Goal: Task Accomplishment & Management: Manage account settings

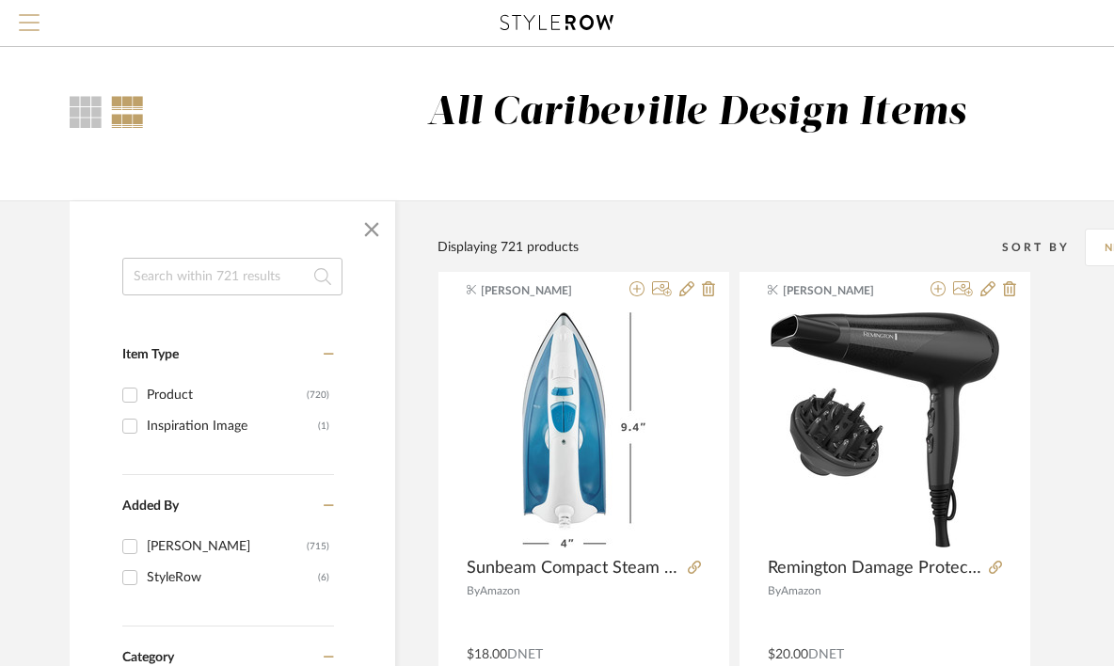
click at [33, 20] on span "Menu" at bounding box center [29, 28] width 21 height 28
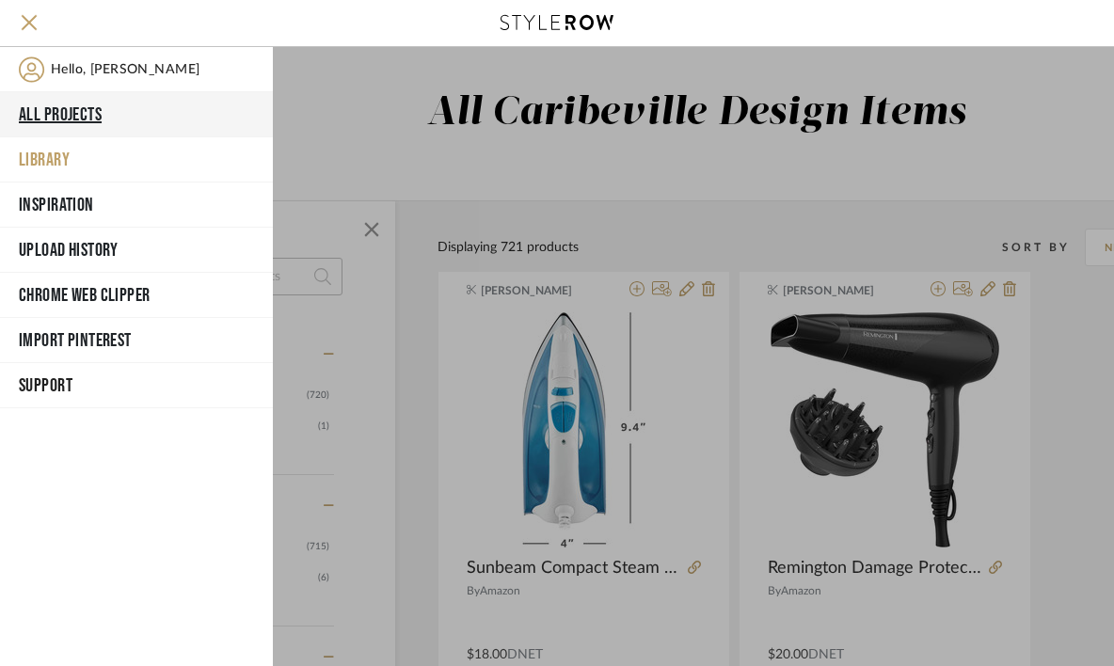
click at [88, 126] on button "All Projects" at bounding box center [136, 114] width 273 height 45
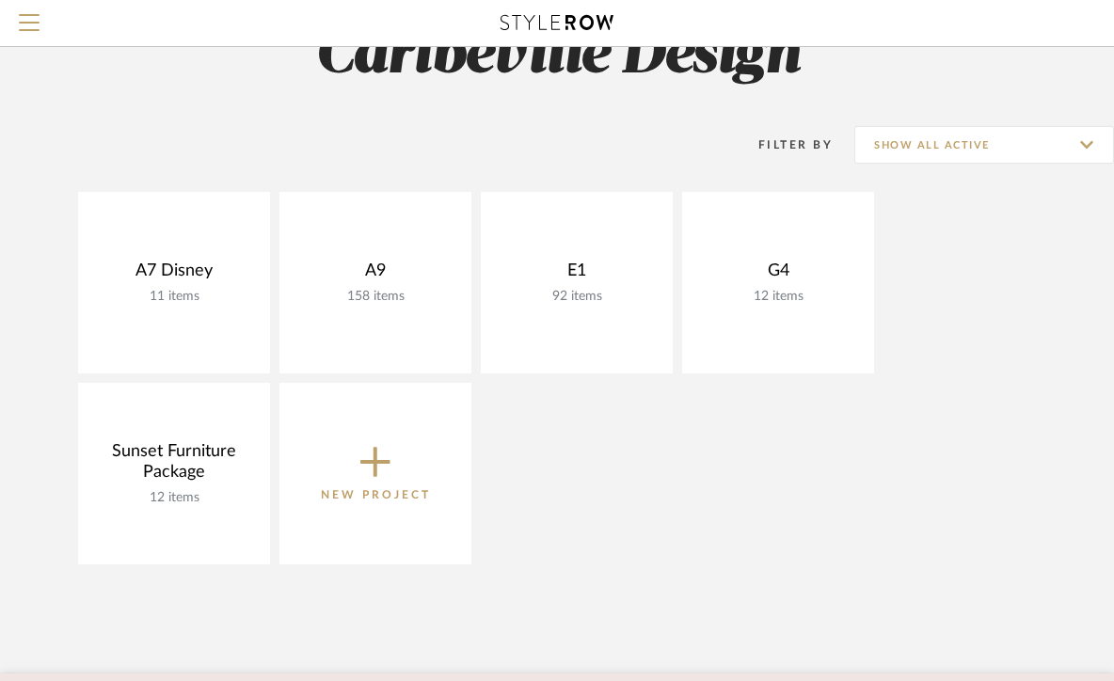
scroll to position [76, 0]
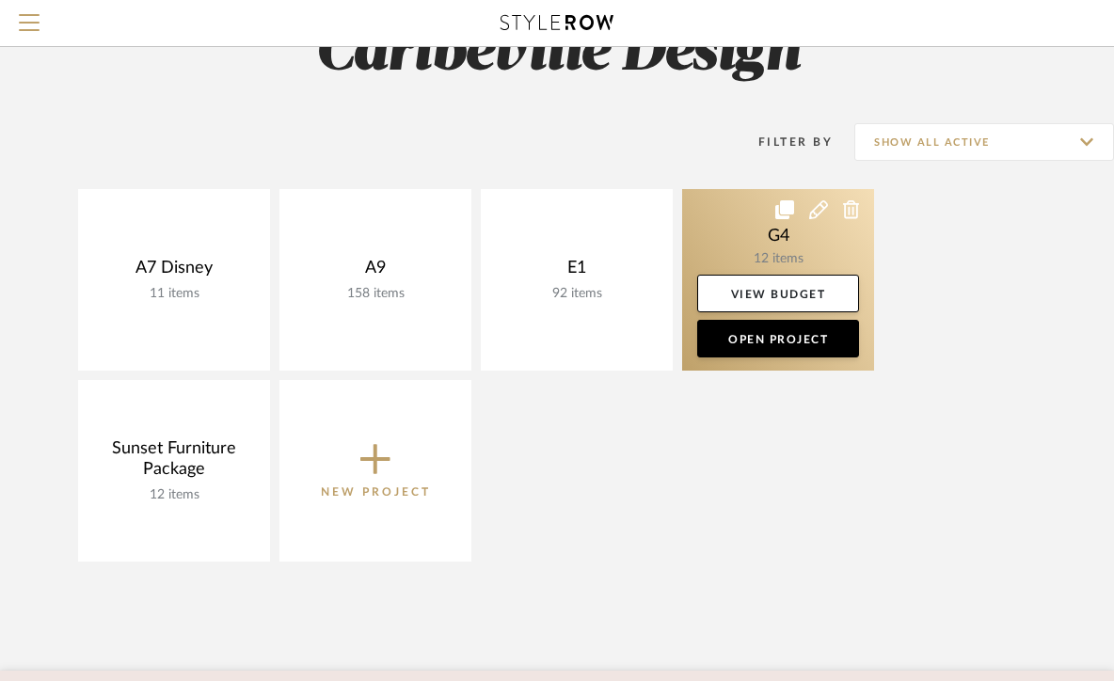
click at [782, 263] on link at bounding box center [778, 280] width 192 height 182
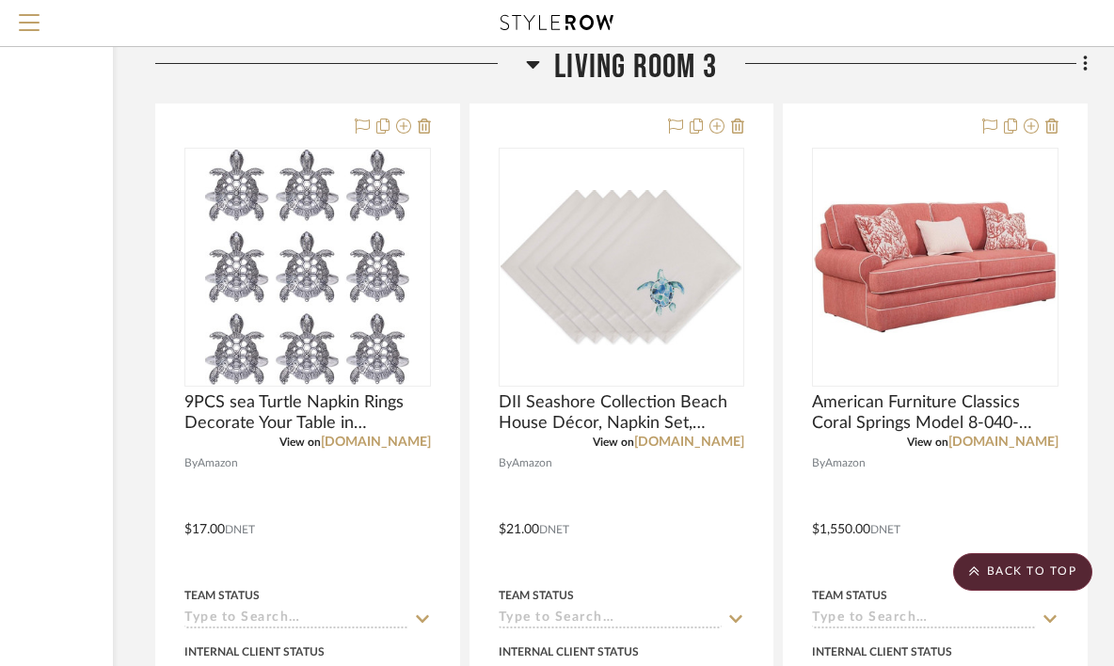
scroll to position [2160, 241]
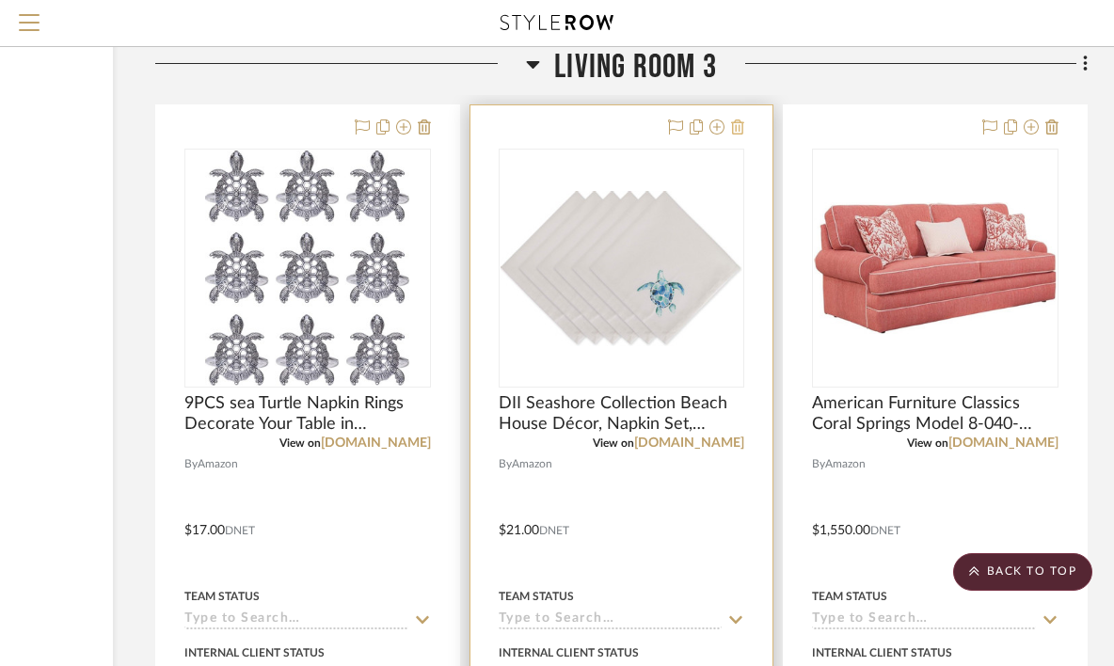
click at [736, 132] on icon at bounding box center [737, 126] width 13 height 15
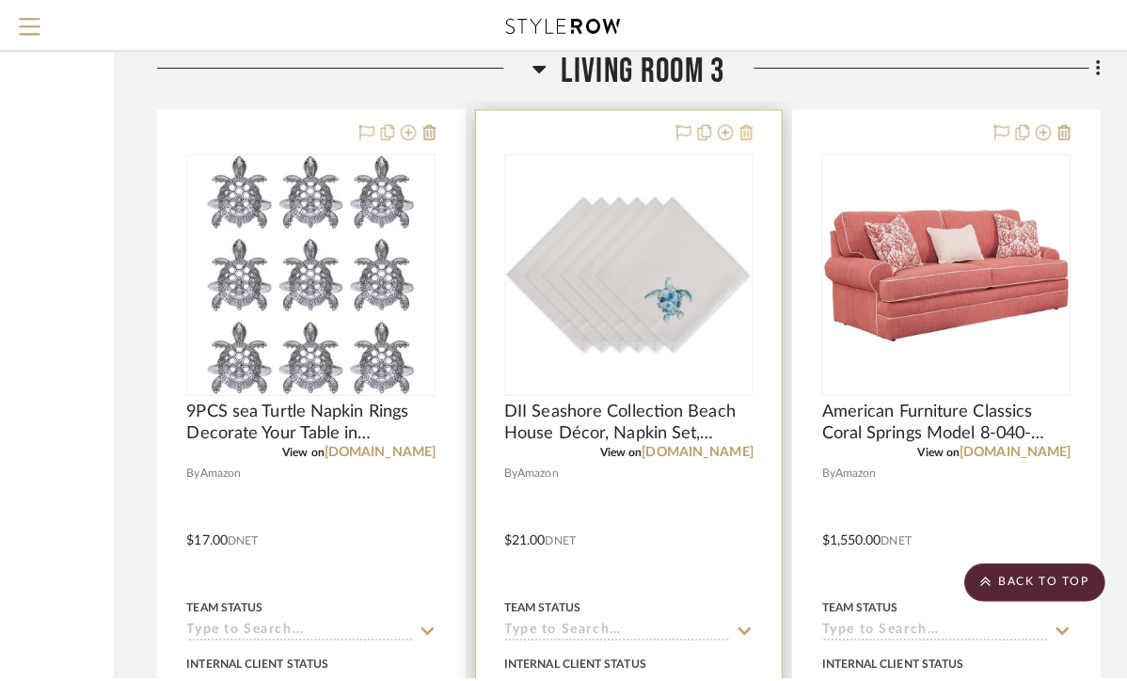
scroll to position [0, 0]
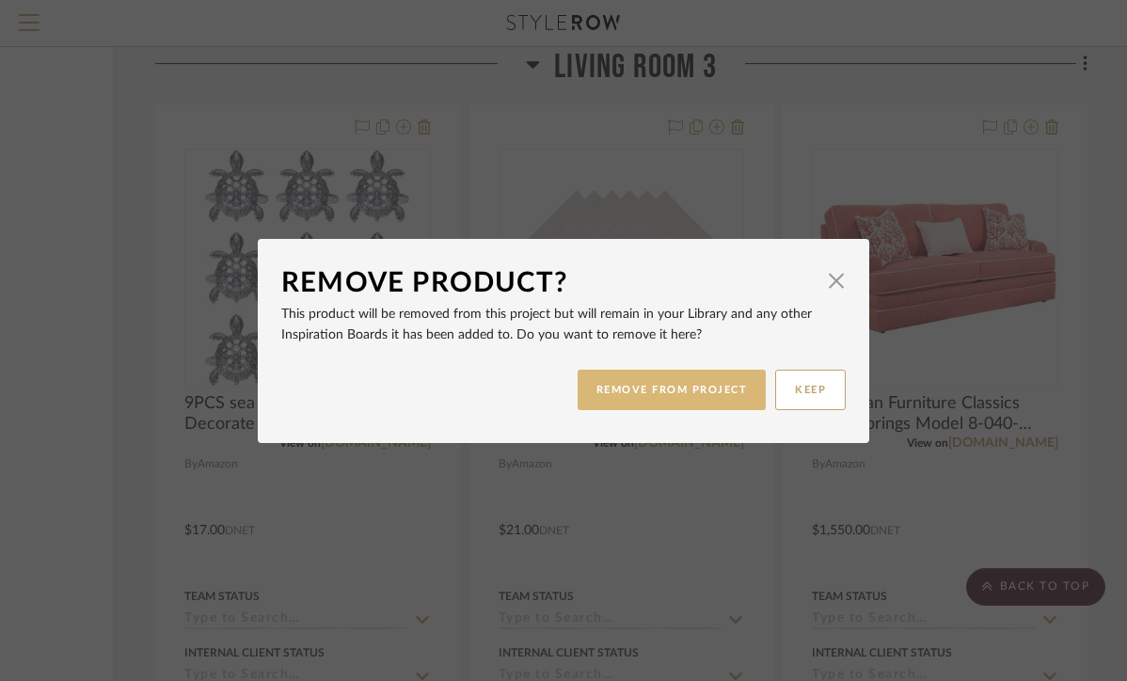
click at [676, 402] on button "REMOVE FROM PROJECT" at bounding box center [671, 390] width 189 height 40
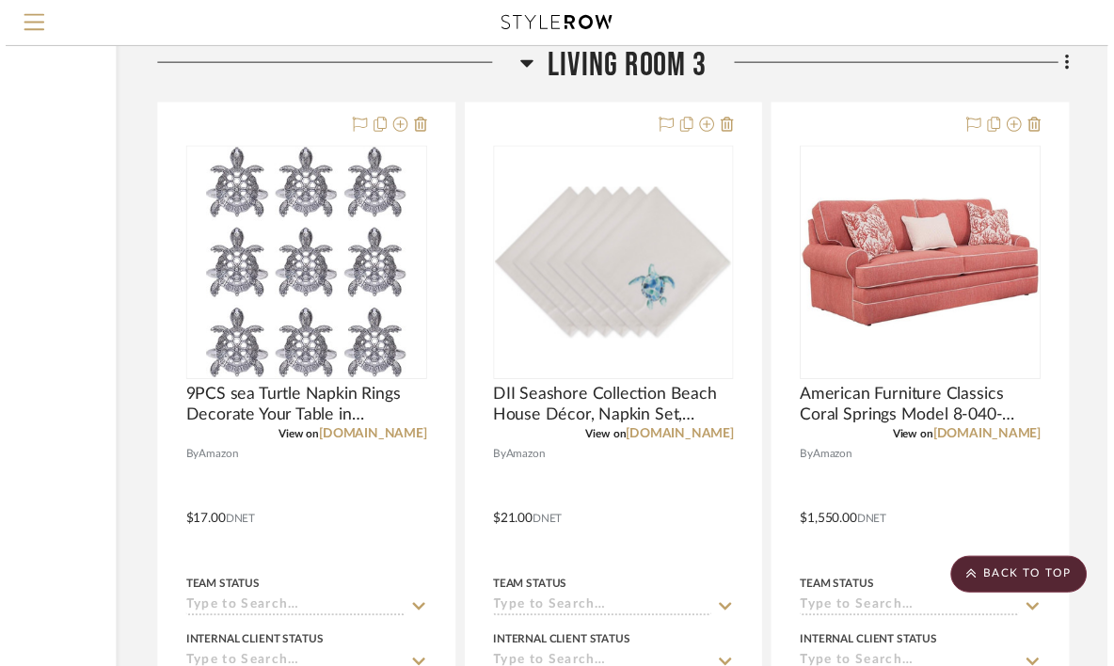
scroll to position [2160, 241]
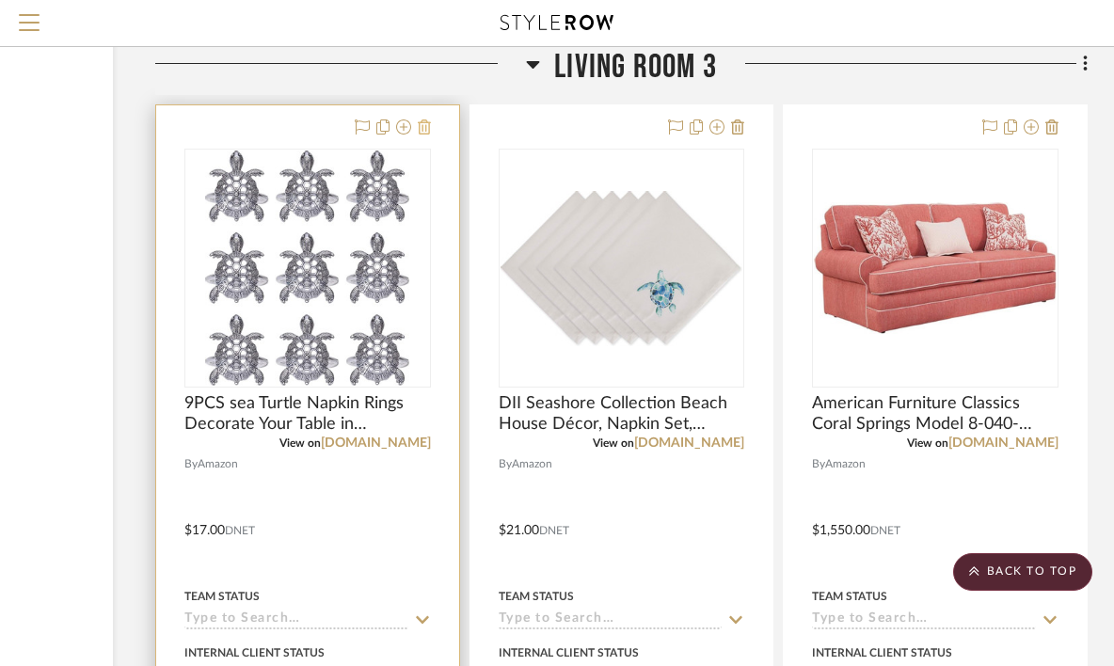
click at [422, 130] on icon at bounding box center [424, 126] width 13 height 15
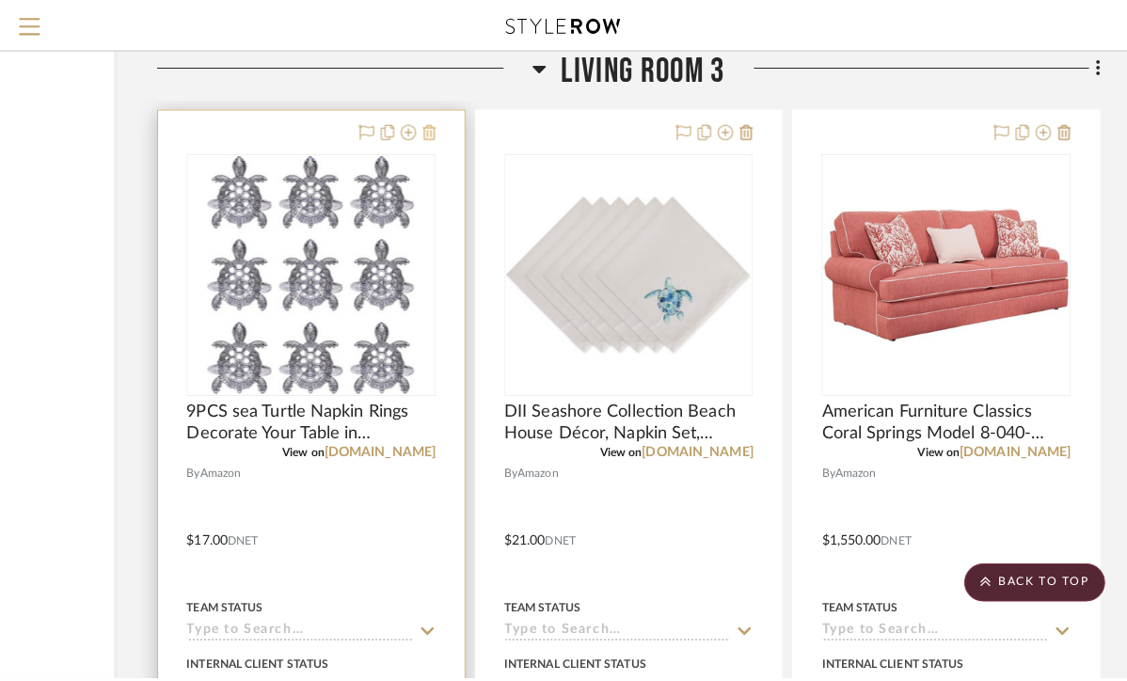
scroll to position [0, 0]
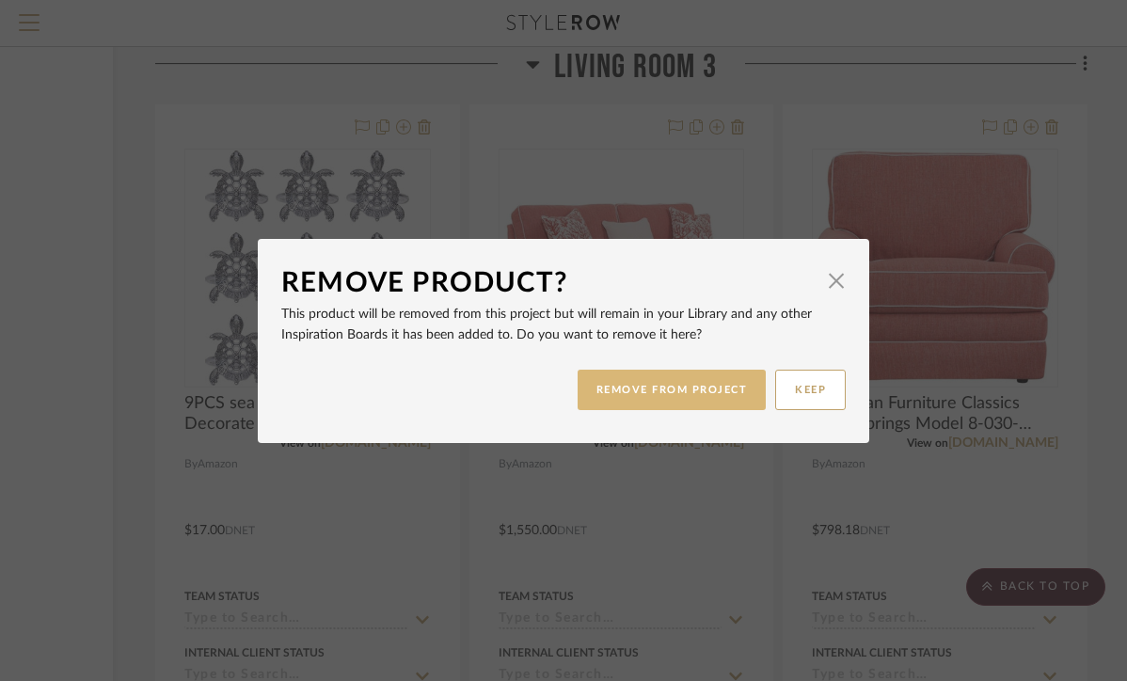
click at [608, 387] on button "REMOVE FROM PROJECT" at bounding box center [671, 390] width 189 height 40
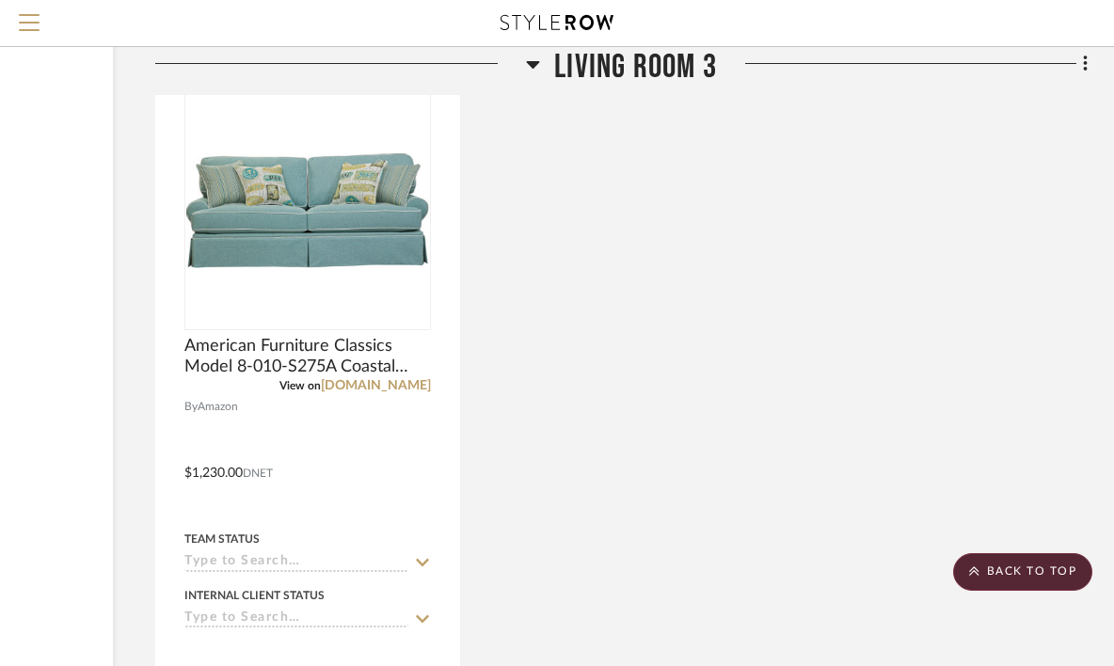
scroll to position [3026, 241]
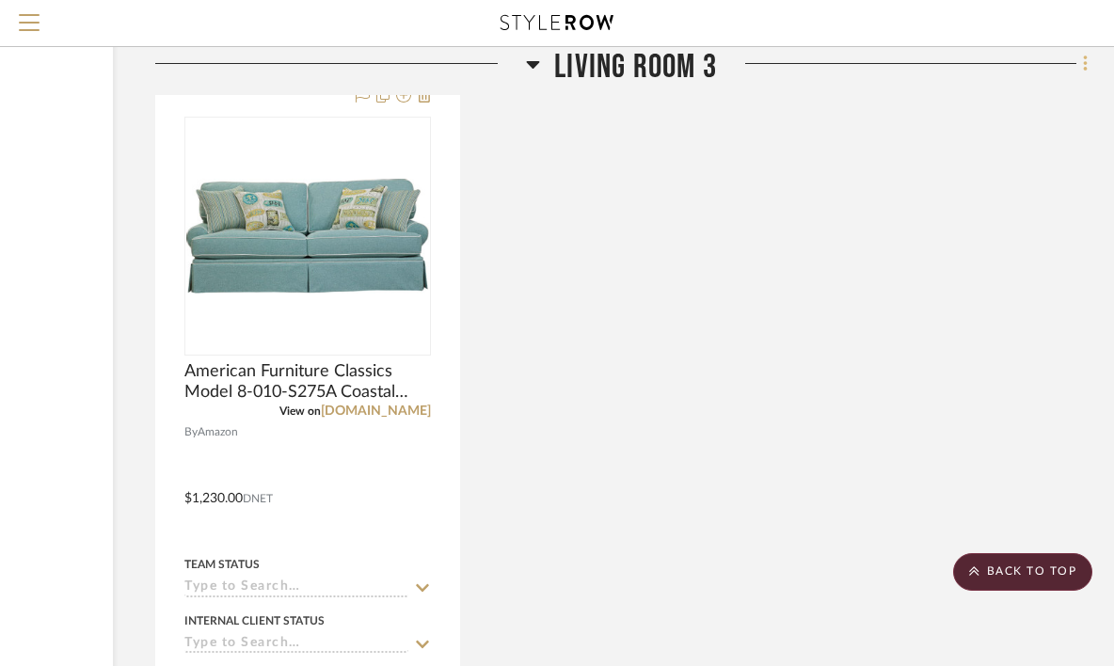
click at [1080, 73] on fa-icon at bounding box center [1082, 65] width 12 height 31
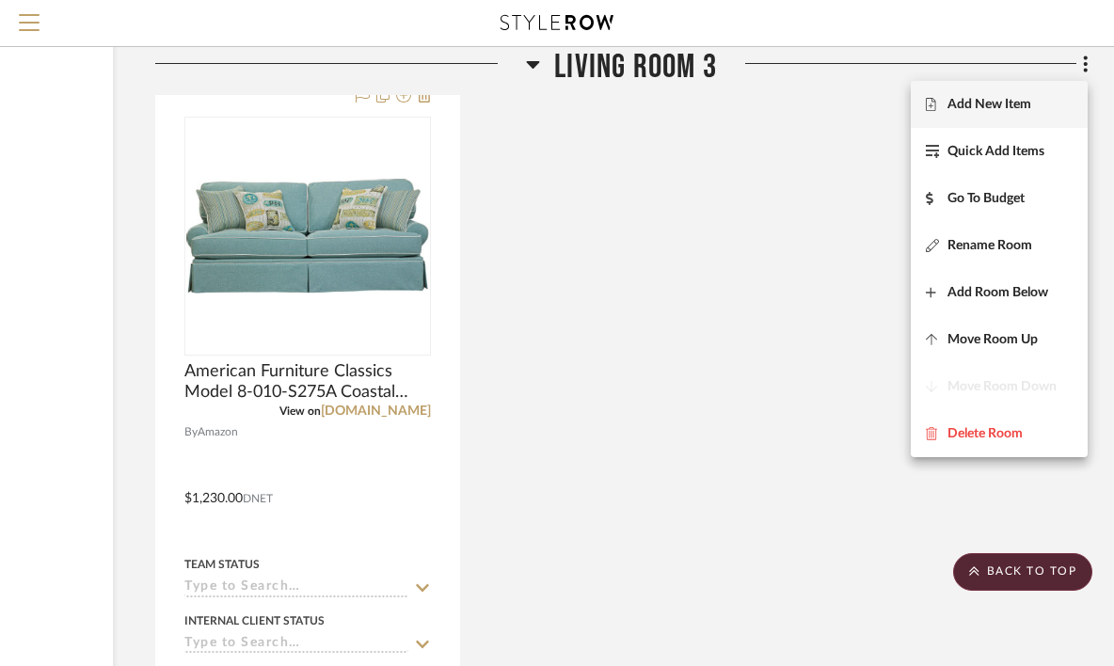
click at [1033, 112] on span "Add New Item" at bounding box center [998, 105] width 147 height 16
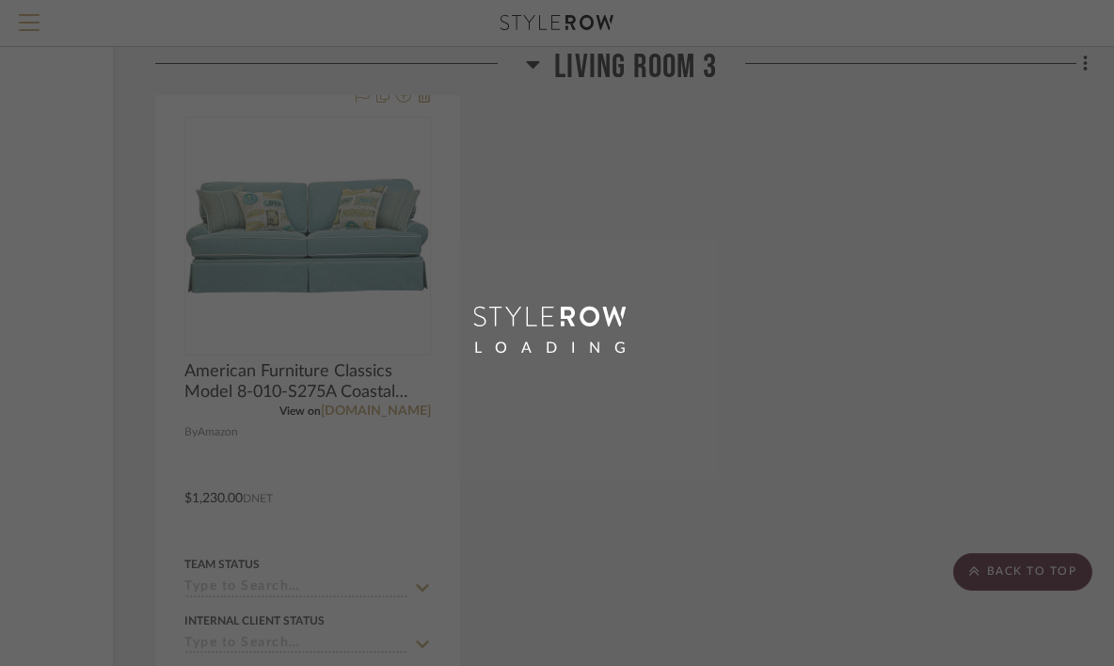
scroll to position [0, 228]
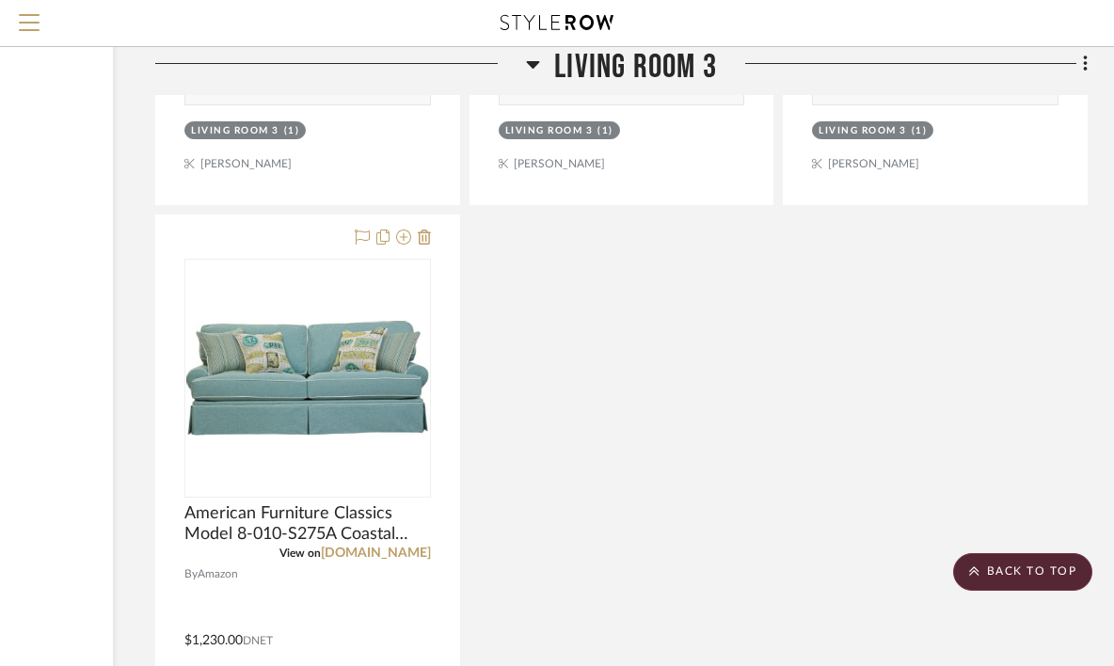
scroll to position [2794, 241]
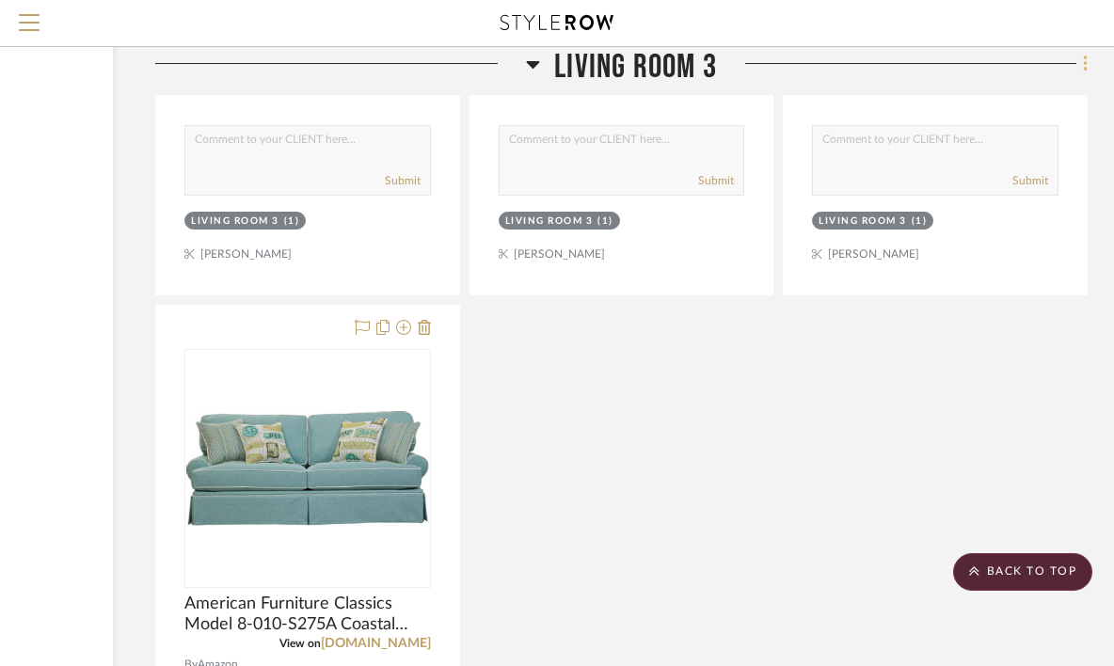
click at [1085, 71] on icon at bounding box center [1084, 63] width 4 height 16
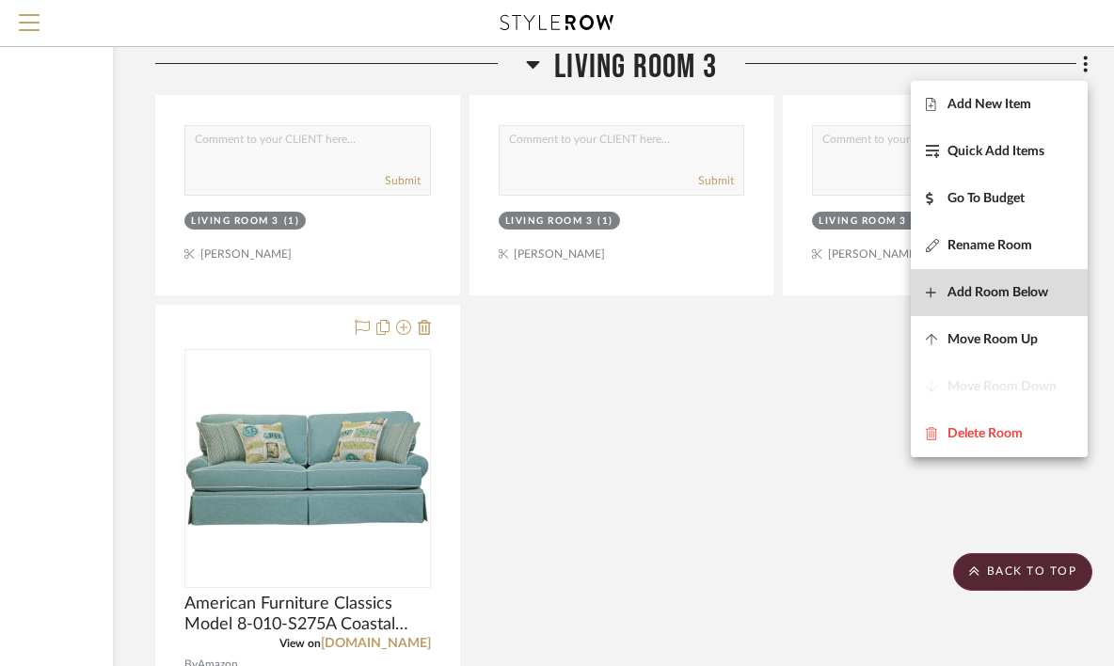
click at [1019, 289] on span "Add Room Below" at bounding box center [997, 293] width 101 height 16
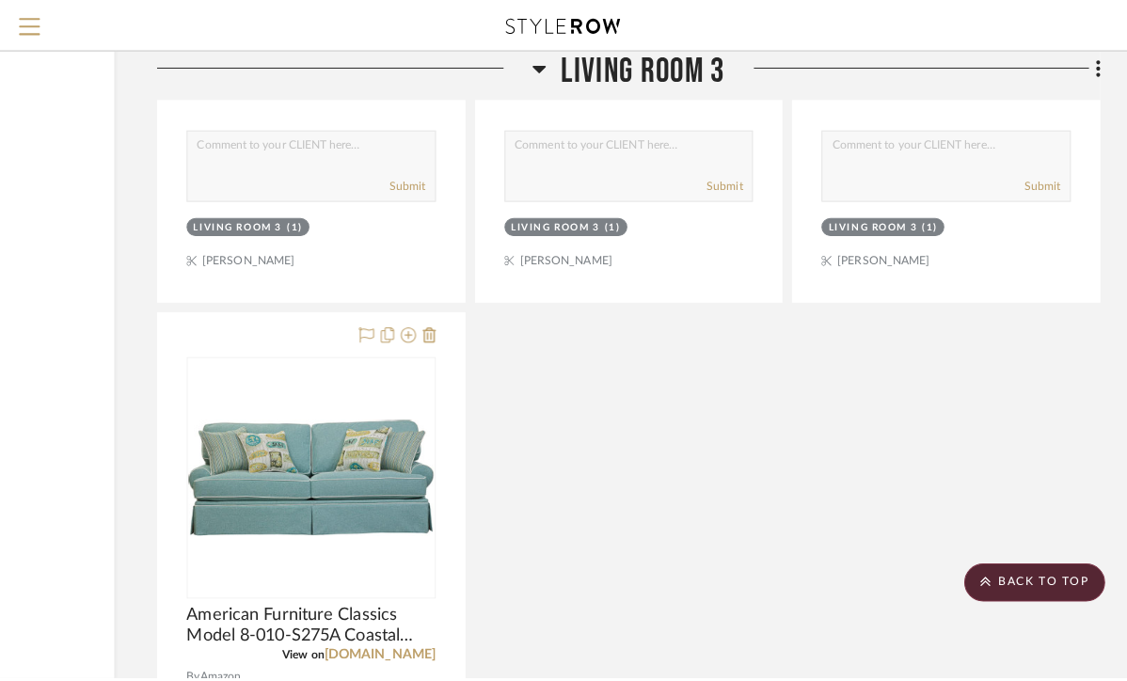
scroll to position [0, 0]
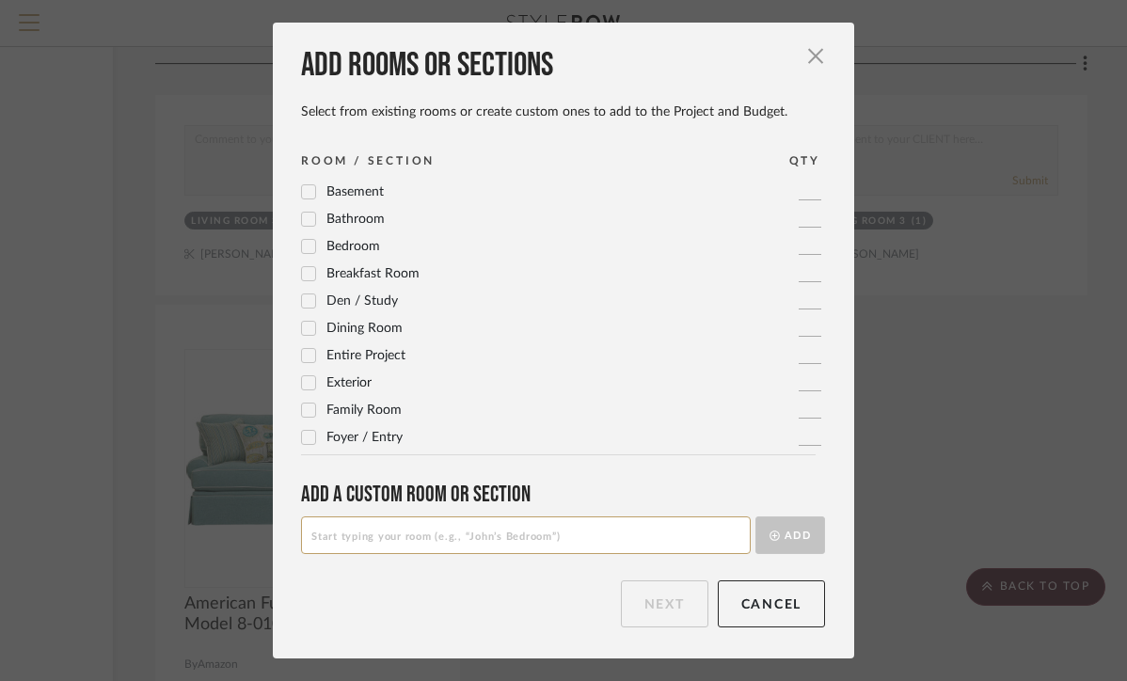
click at [558, 539] on input at bounding box center [526, 535] width 450 height 38
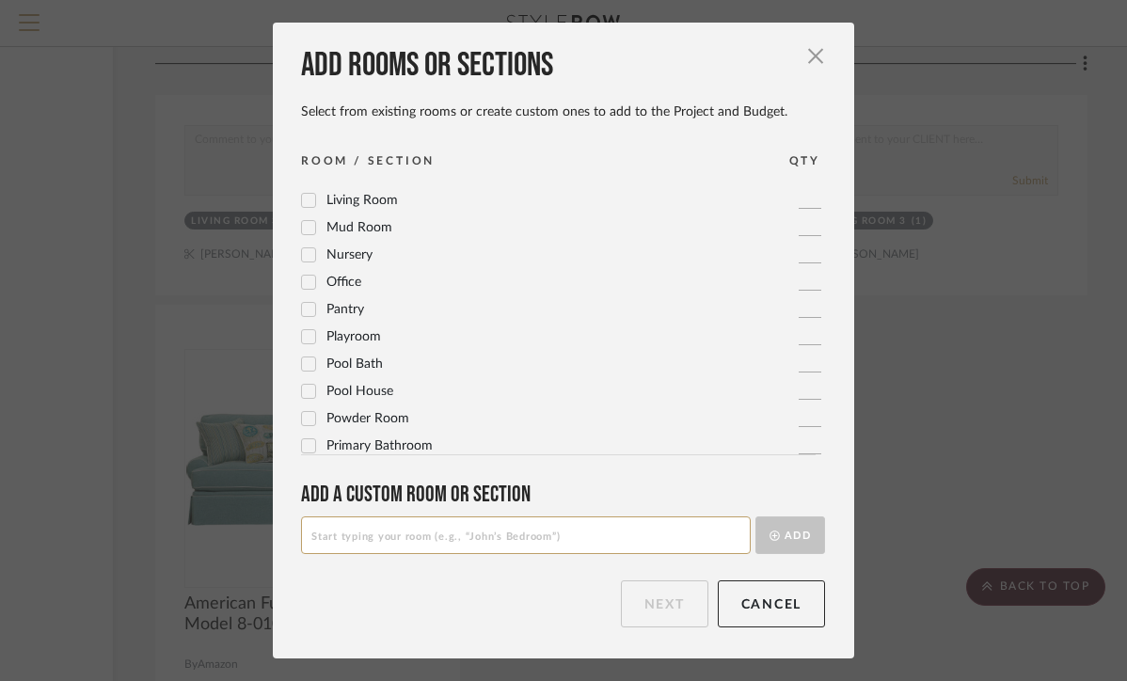
scroll to position [627, 0]
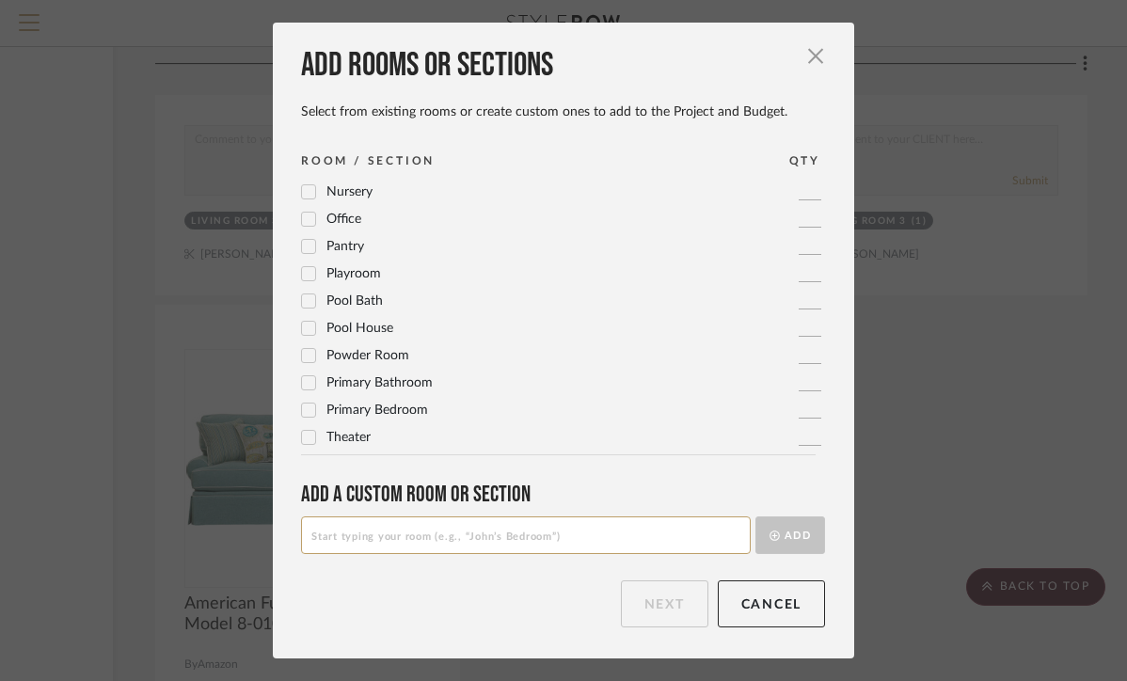
click at [390, 417] on span "Primary Bedroom" at bounding box center [377, 409] width 102 height 13
click at [621, 609] on button "Next" at bounding box center [664, 603] width 87 height 47
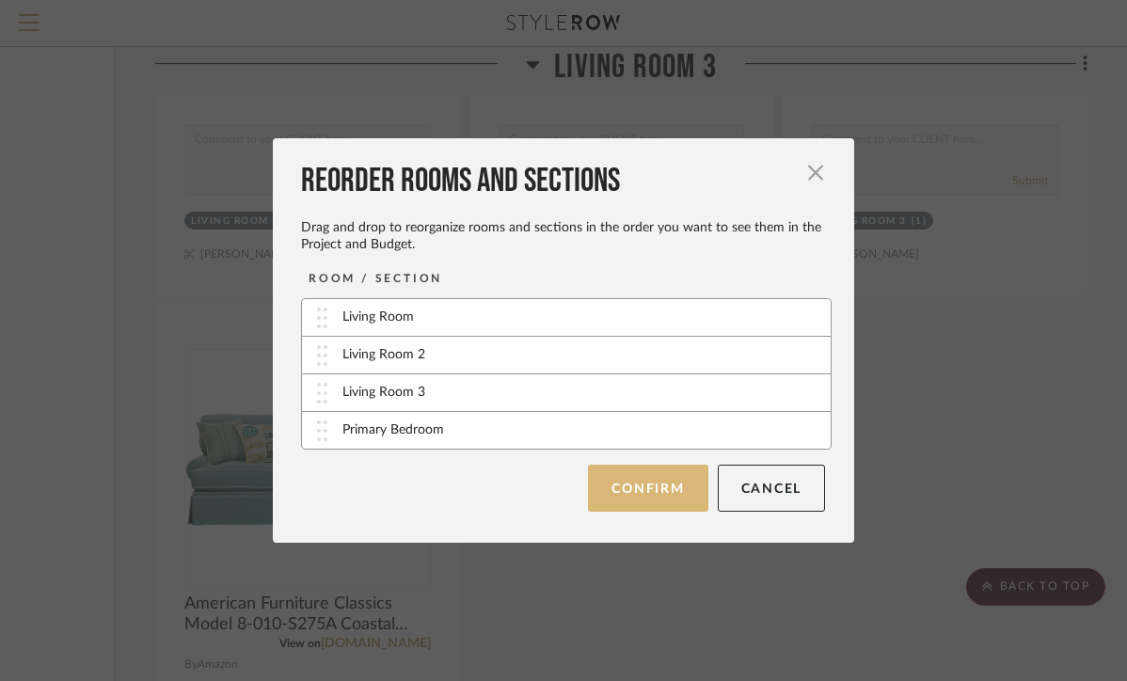
click at [670, 482] on button "Confirm" at bounding box center [647, 488] width 119 height 47
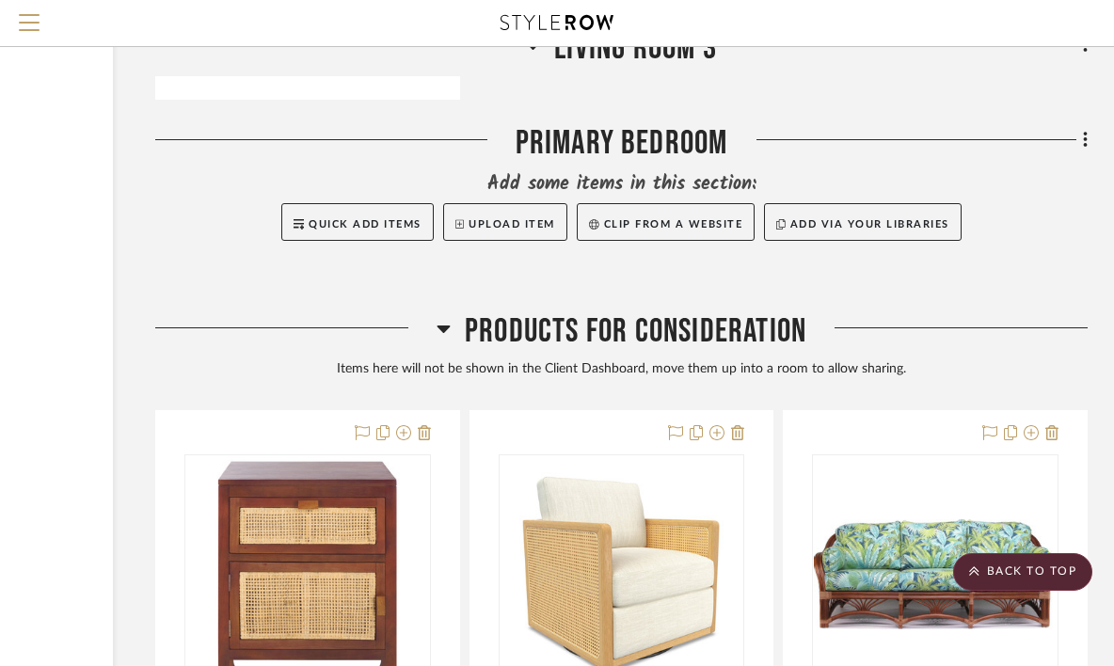
scroll to position [3813, 241]
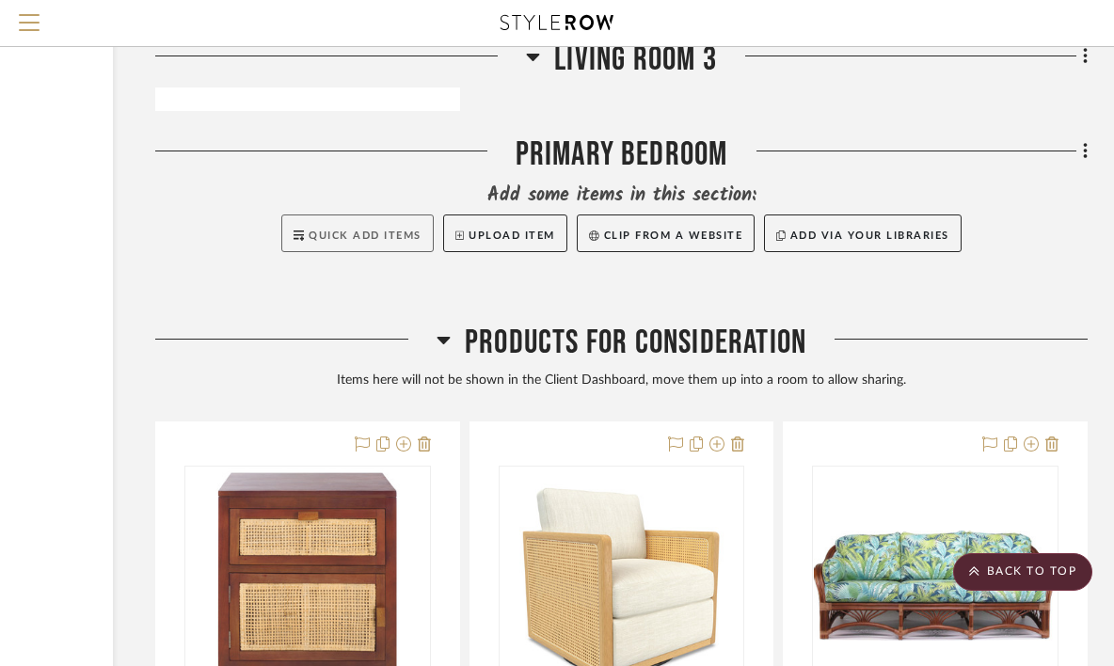
click at [371, 236] on span "Quick Add Items" at bounding box center [364, 235] width 113 height 10
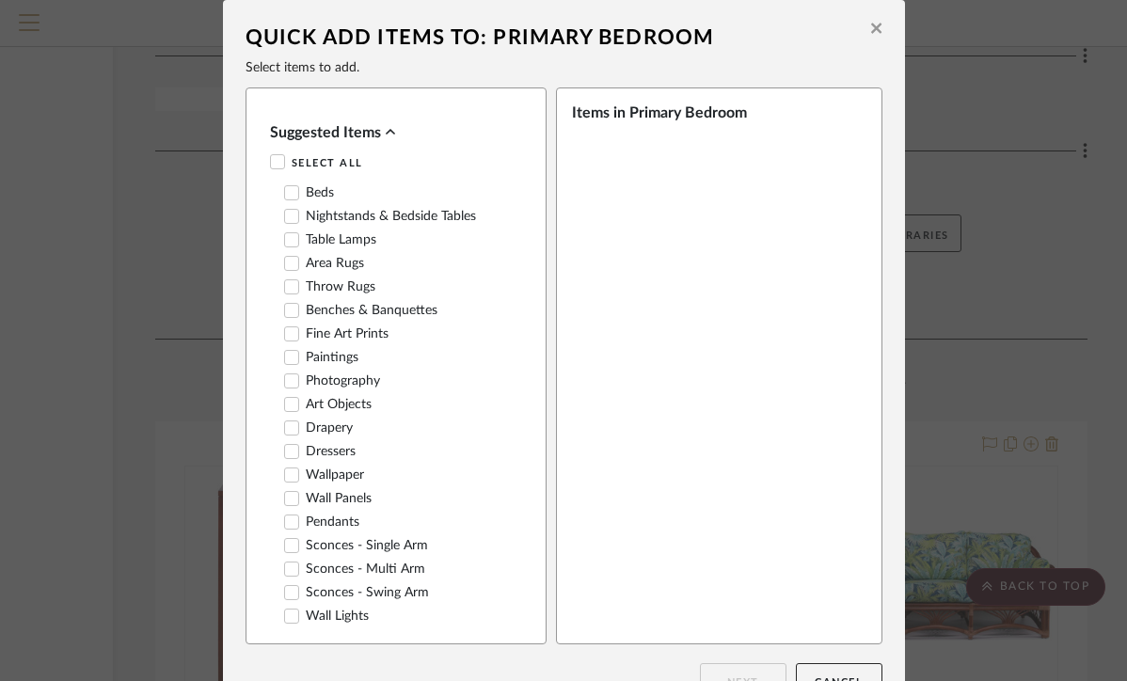
scroll to position [13, 0]
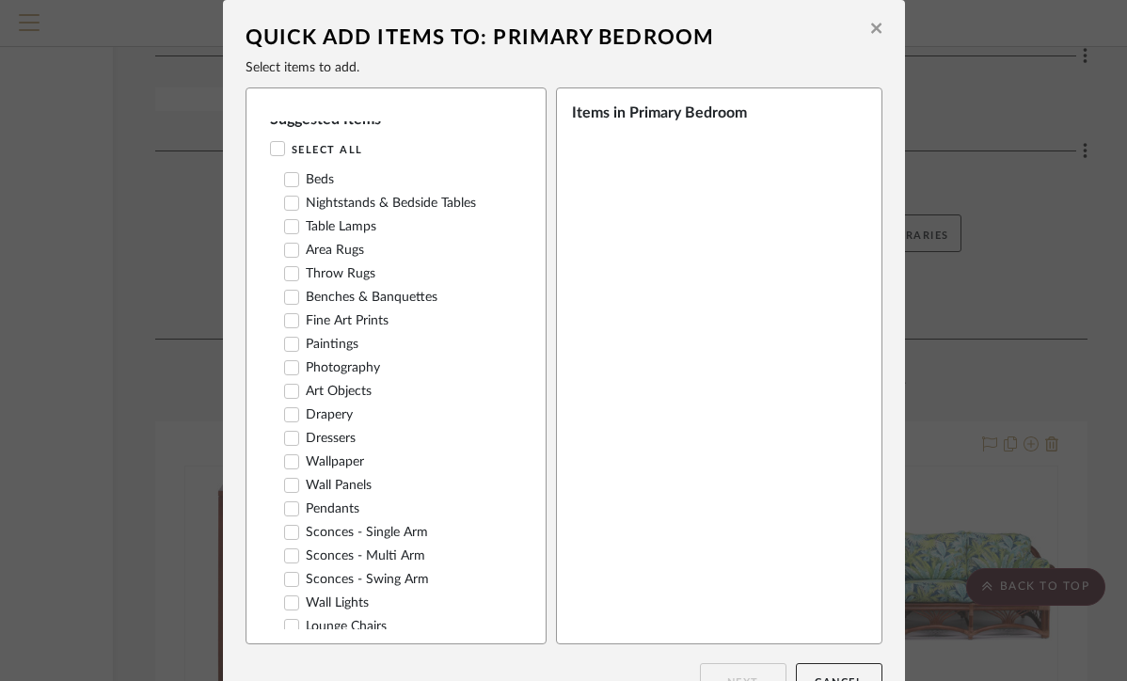
click at [873, 34] on icon at bounding box center [876, 29] width 10 height 10
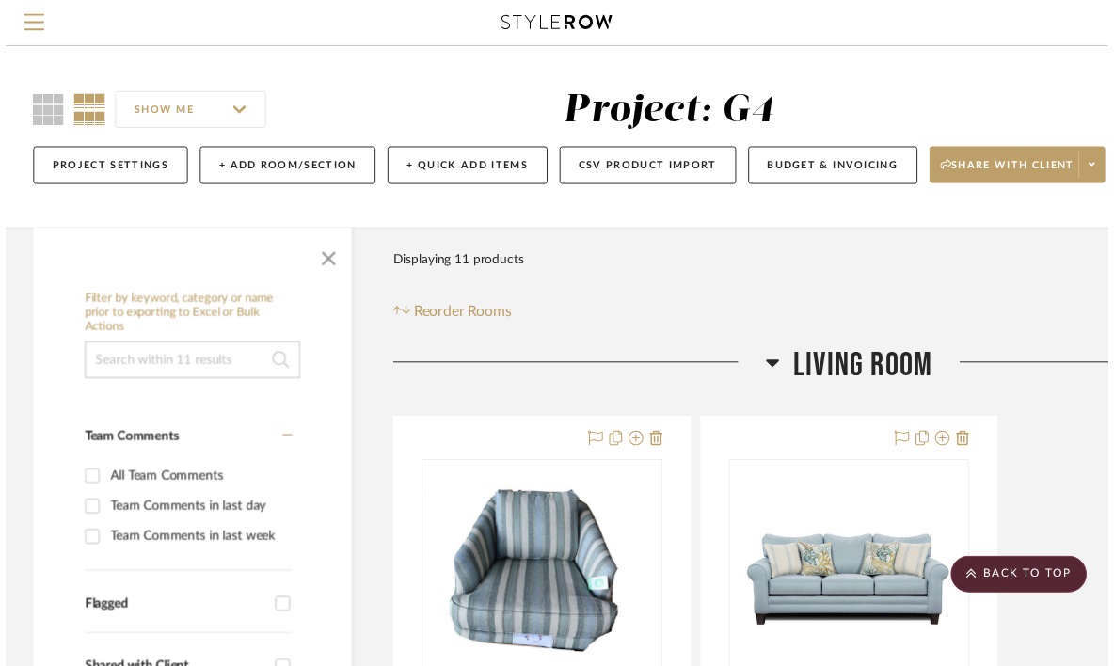
scroll to position [3813, 241]
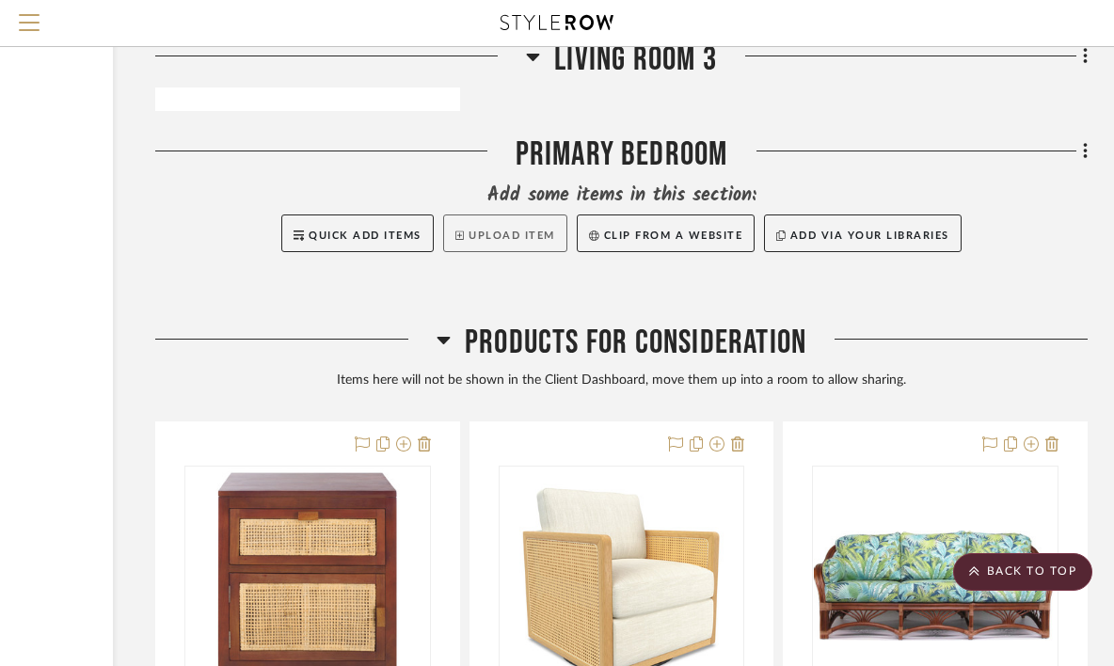
click at [526, 232] on button "Upload Item" at bounding box center [505, 233] width 124 height 38
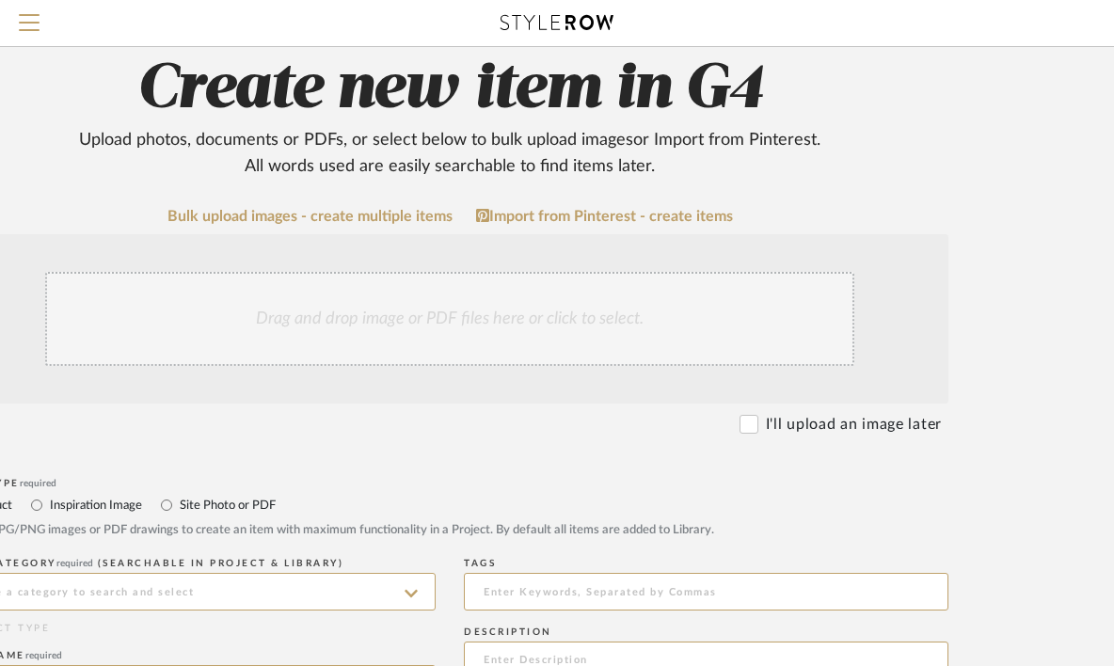
scroll to position [93, 228]
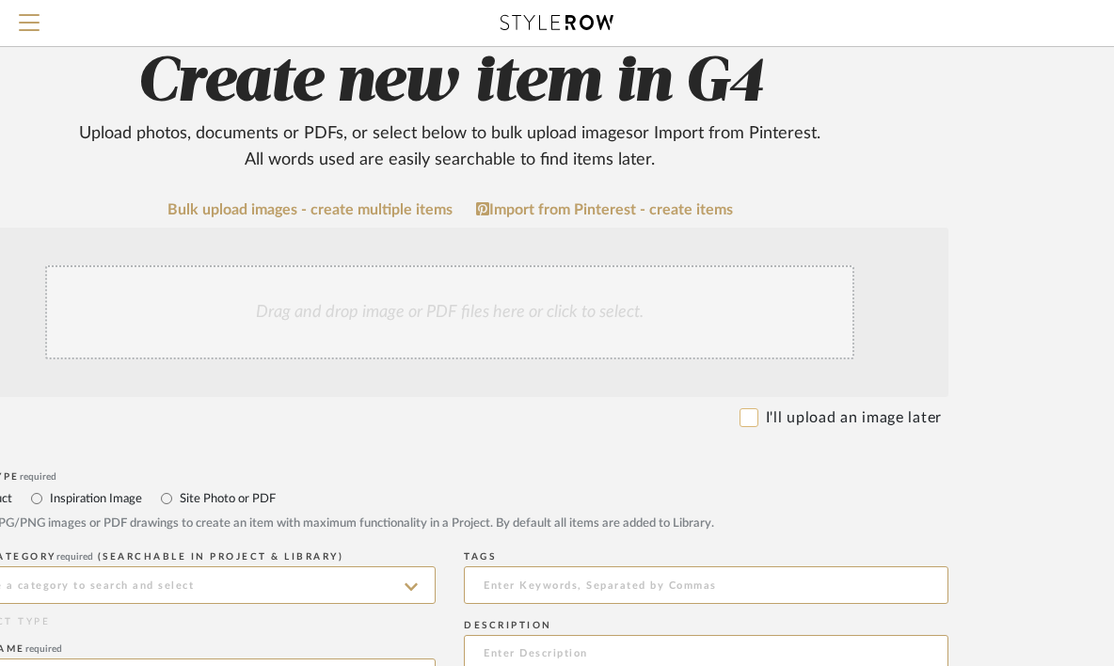
click at [752, 417] on input "I'll upload an image later" at bounding box center [748, 417] width 19 height 19
checkbox input "true"
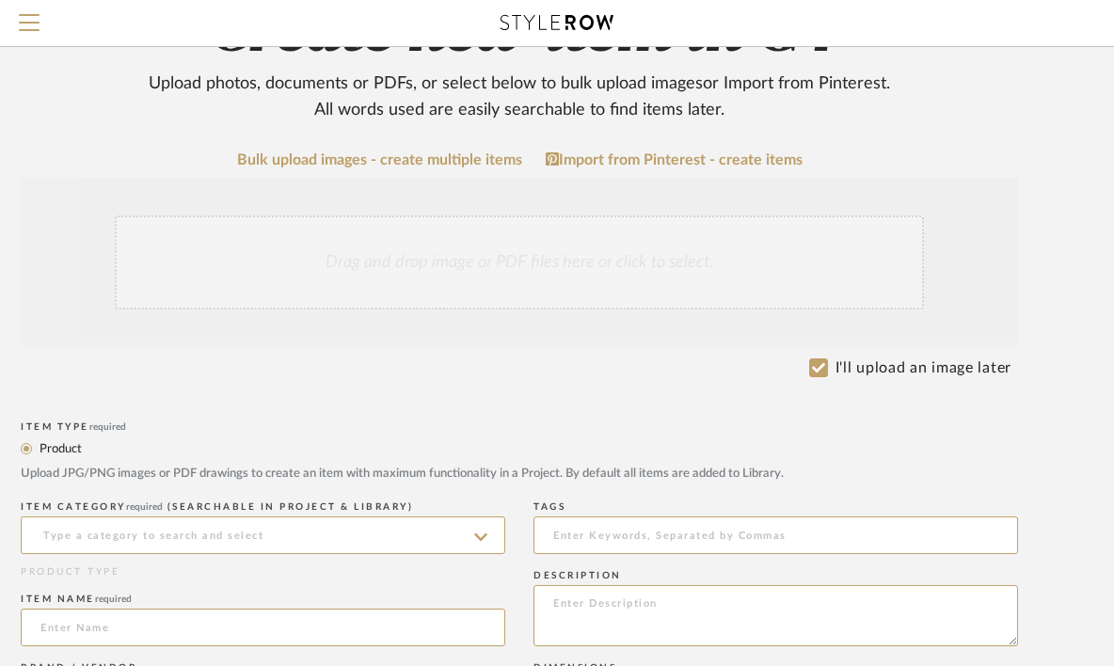
scroll to position [220, 158]
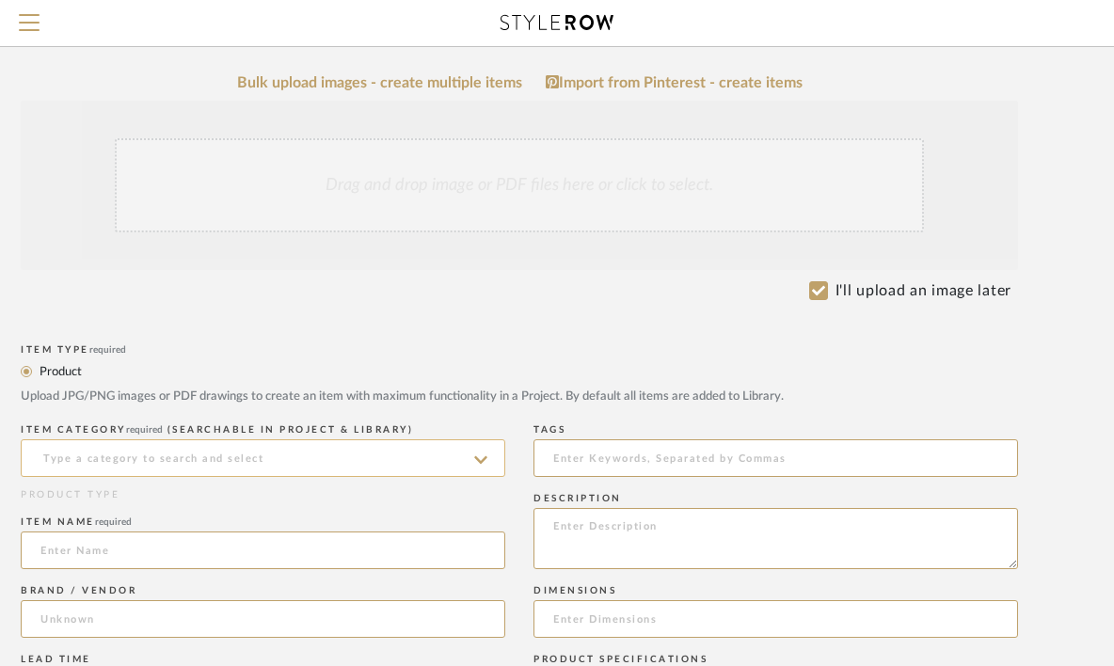
click at [465, 461] on input at bounding box center [263, 458] width 484 height 38
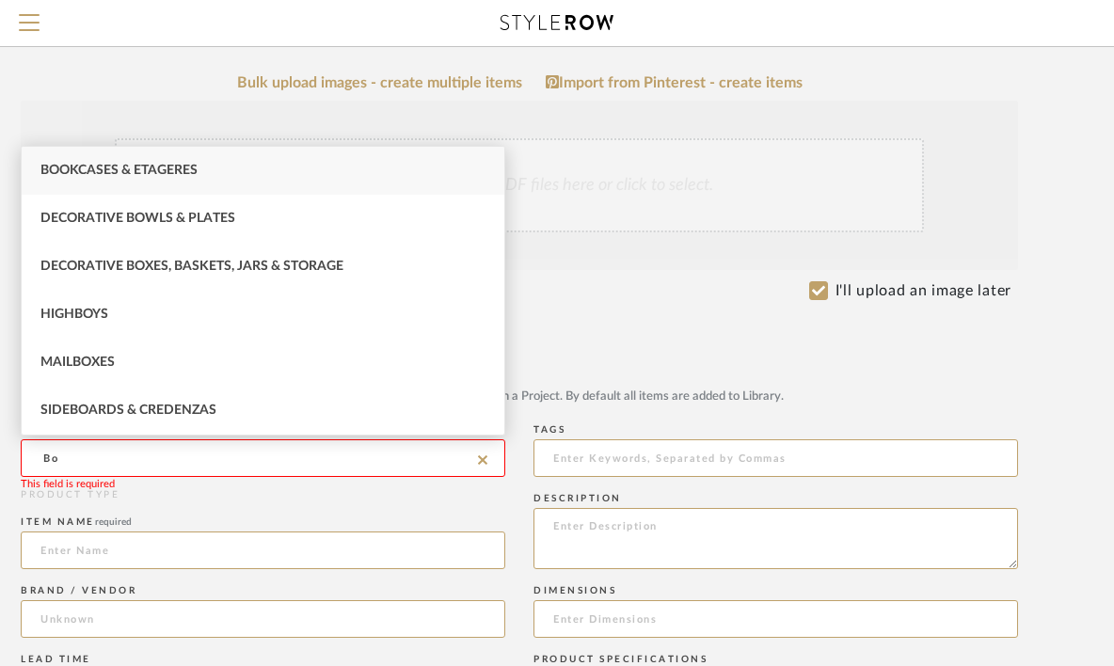
type input "B"
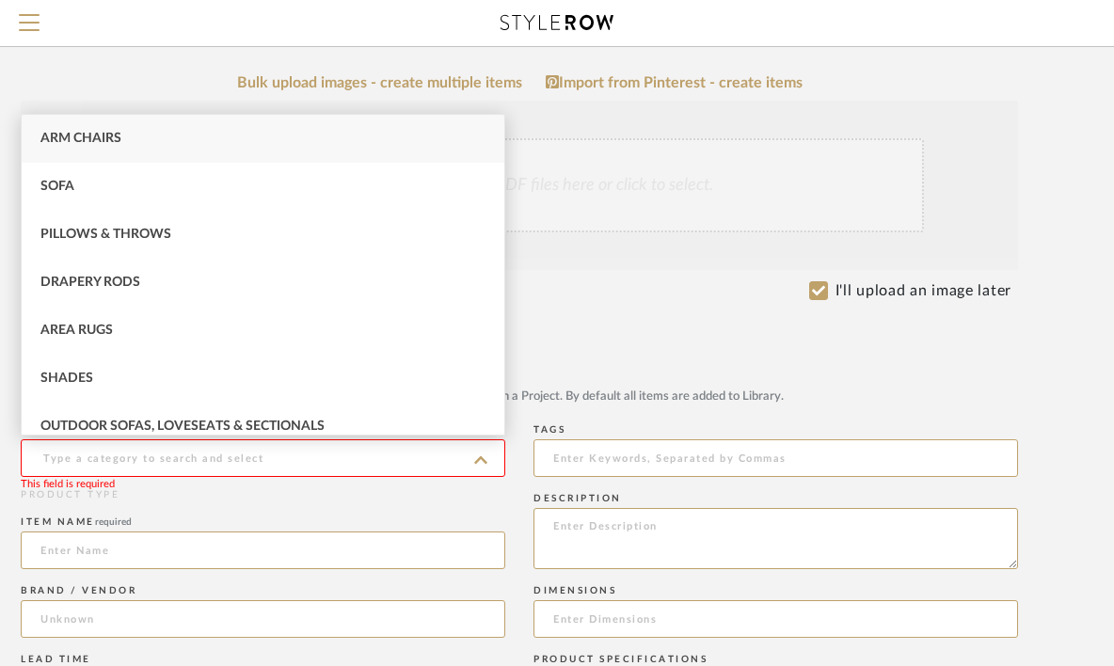
type input "M"
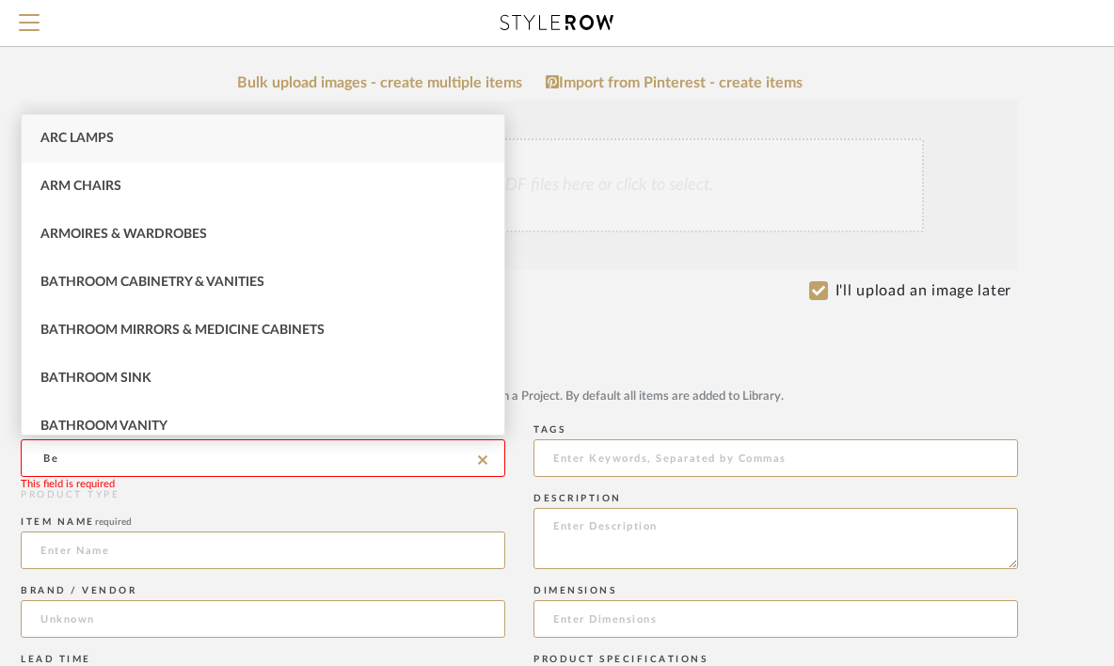
type input "Bed"
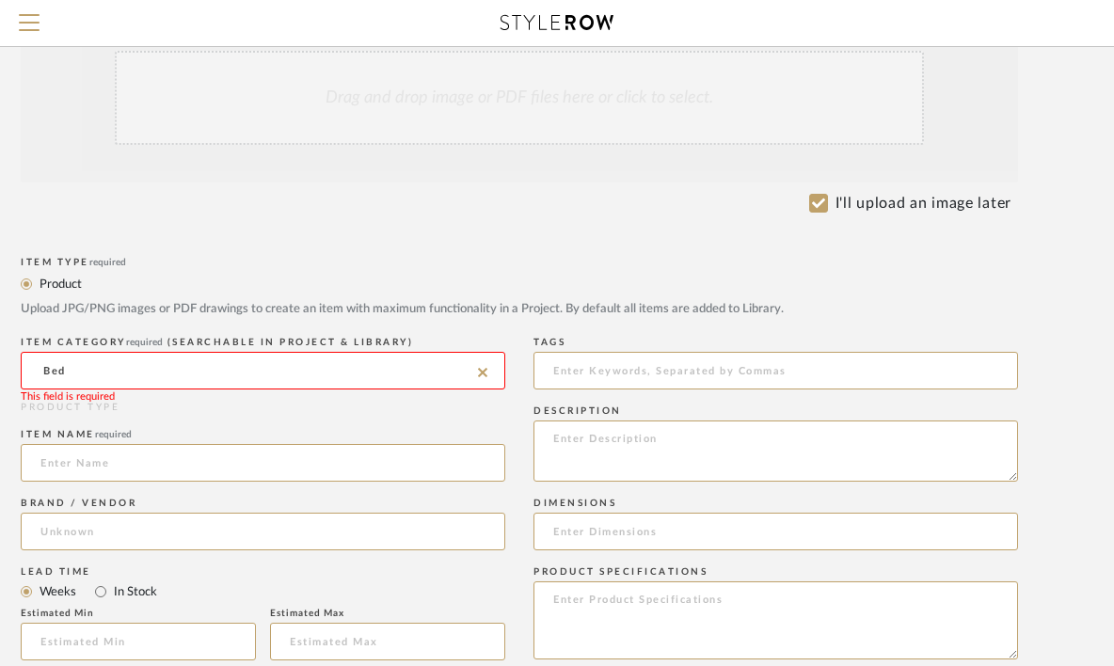
scroll to position [335, 158]
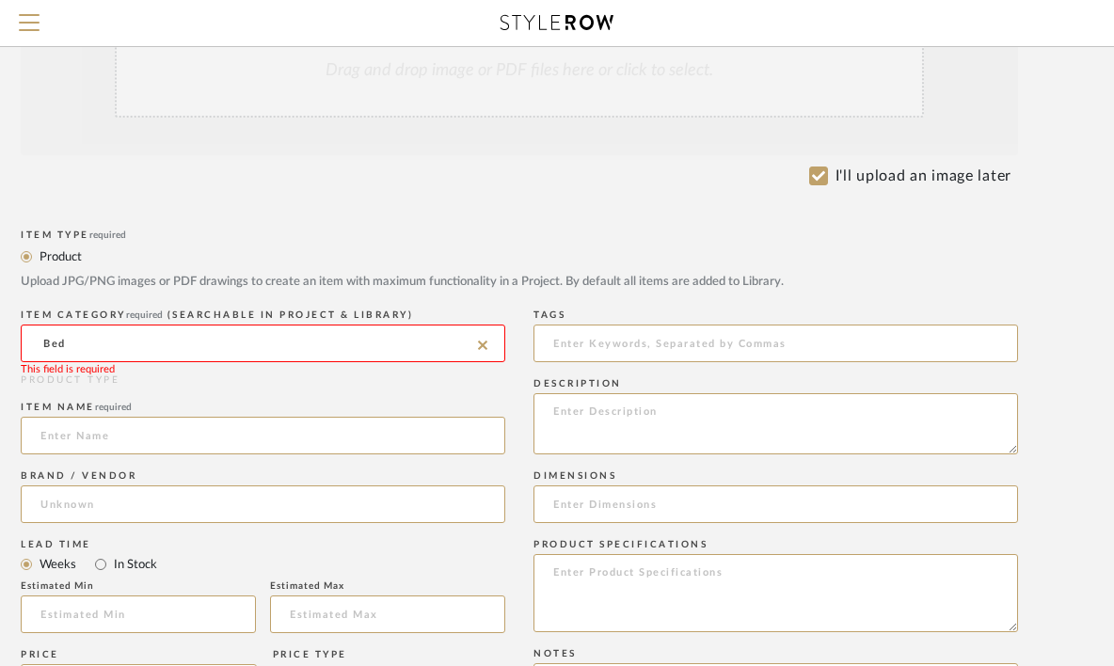
click at [450, 332] on input "Bed" at bounding box center [263, 343] width 484 height 38
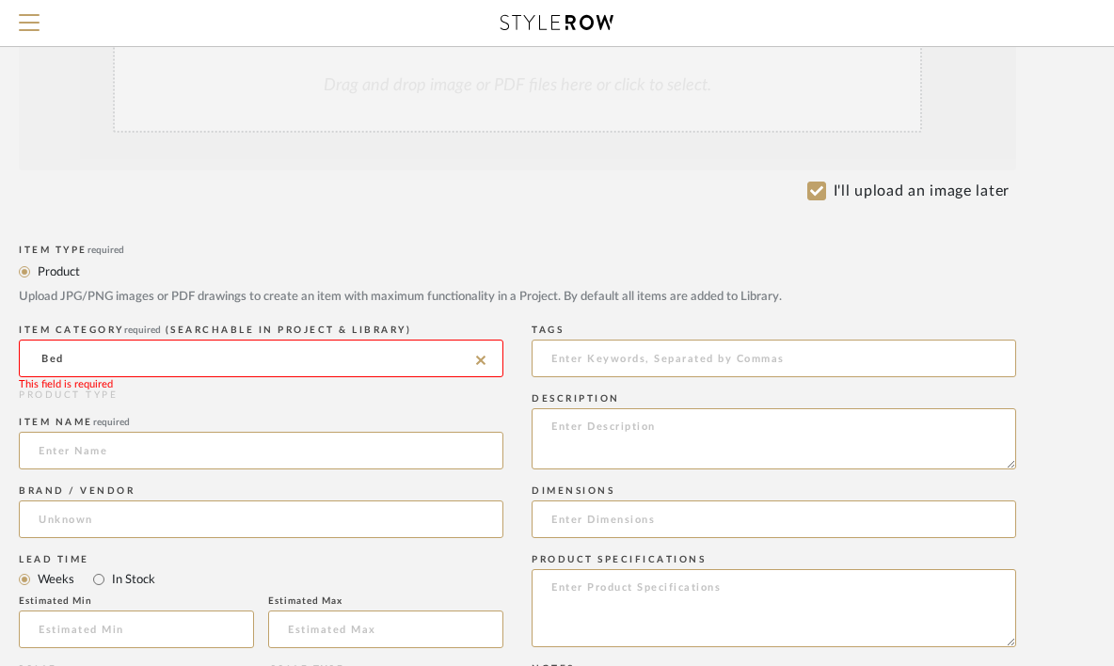
scroll to position [316, 160]
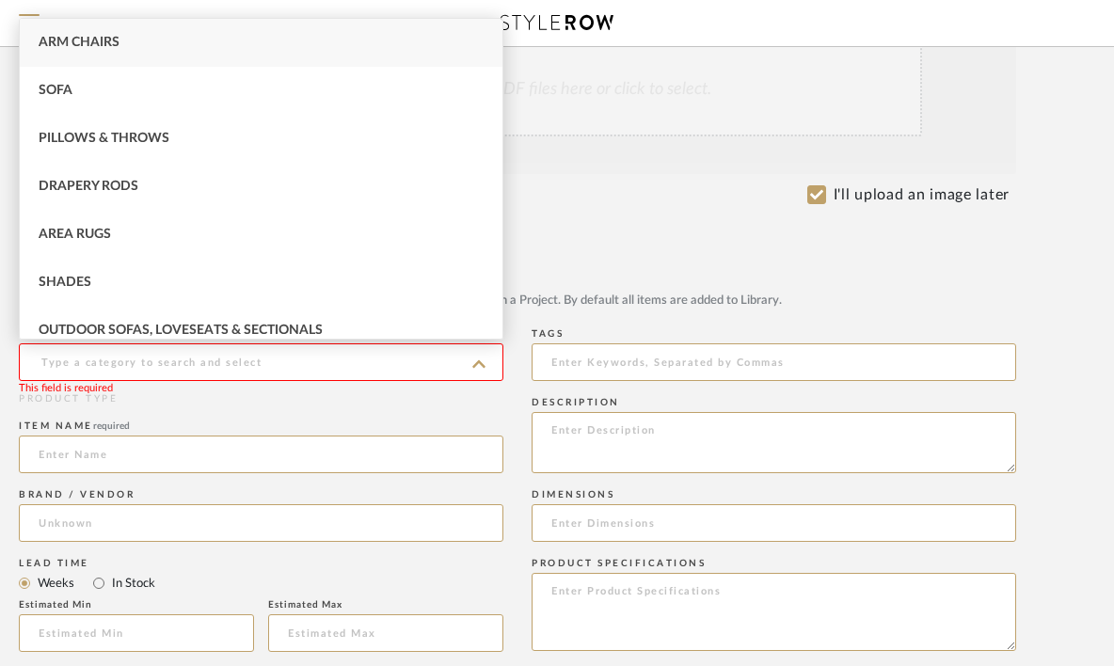
type input "A"
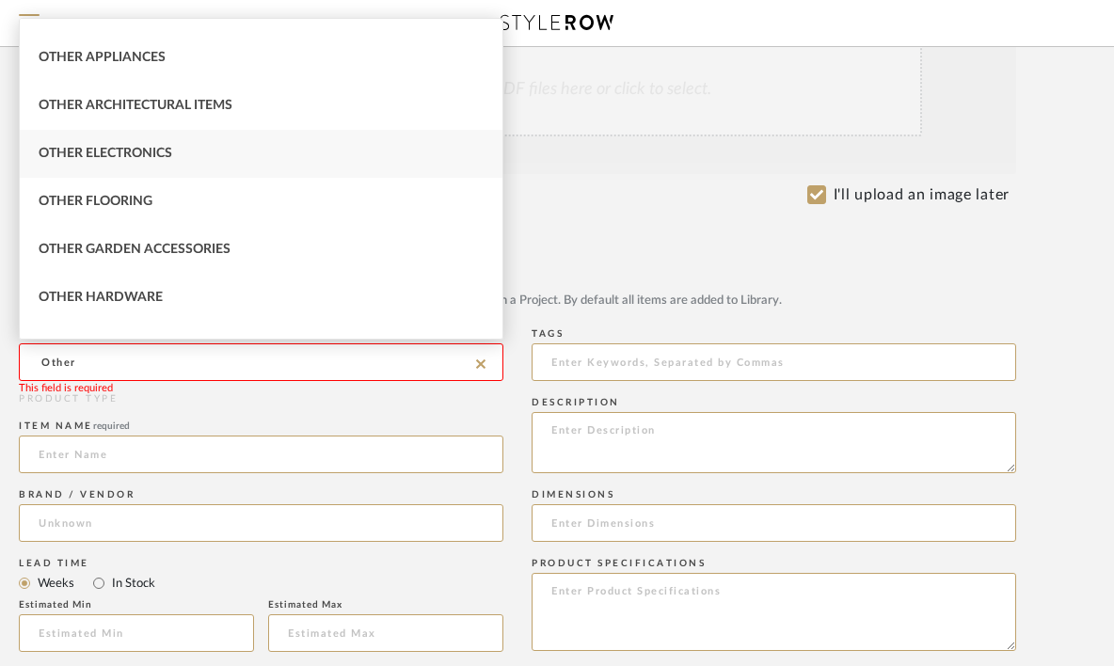
scroll to position [0, 0]
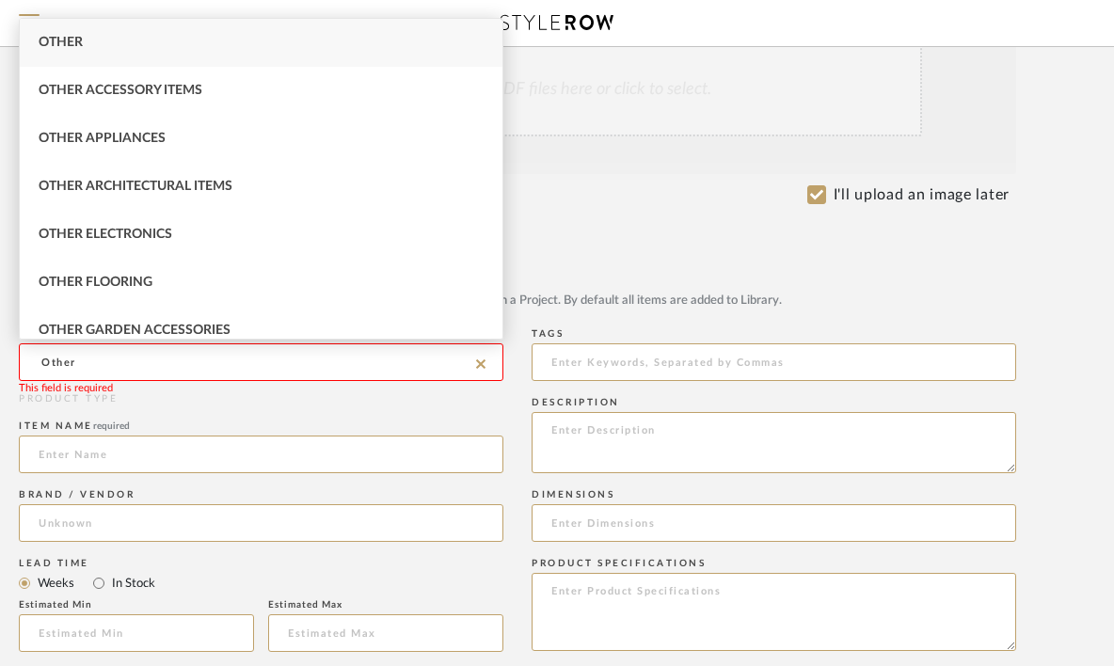
type input "Other"
click at [292, 54] on div "Other" at bounding box center [261, 43] width 482 height 48
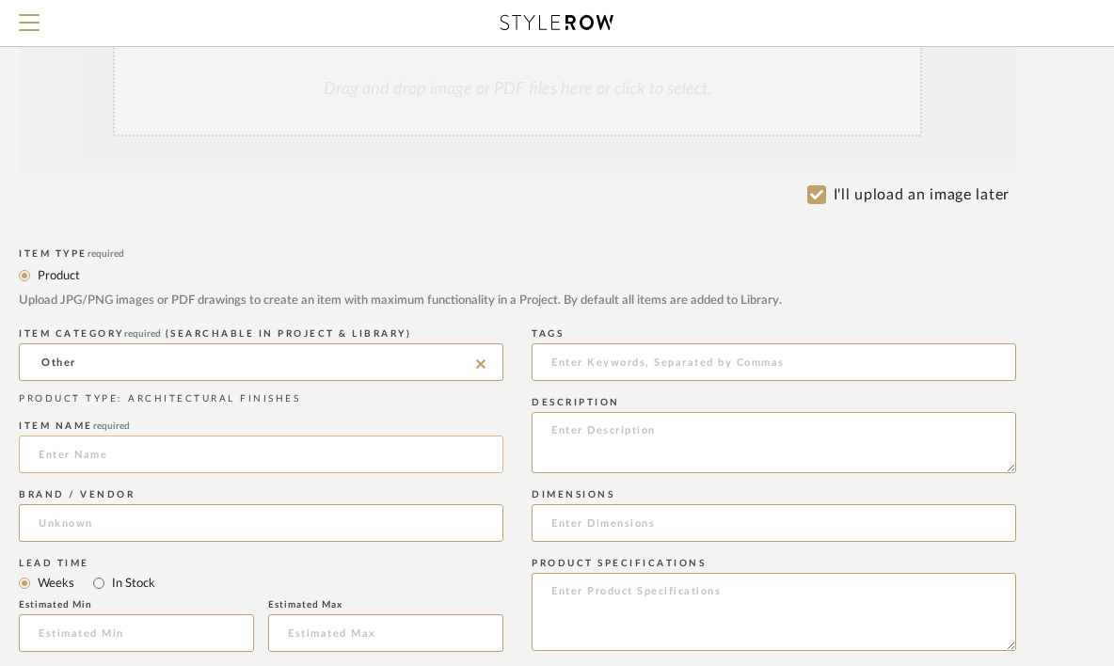
click at [182, 464] on input at bounding box center [261, 454] width 484 height 38
click at [35, 457] on input "Box Spring" at bounding box center [261, 454] width 484 height 38
type input "4 Inch King Box Spring"
click at [81, 529] on input at bounding box center [261, 523] width 484 height 38
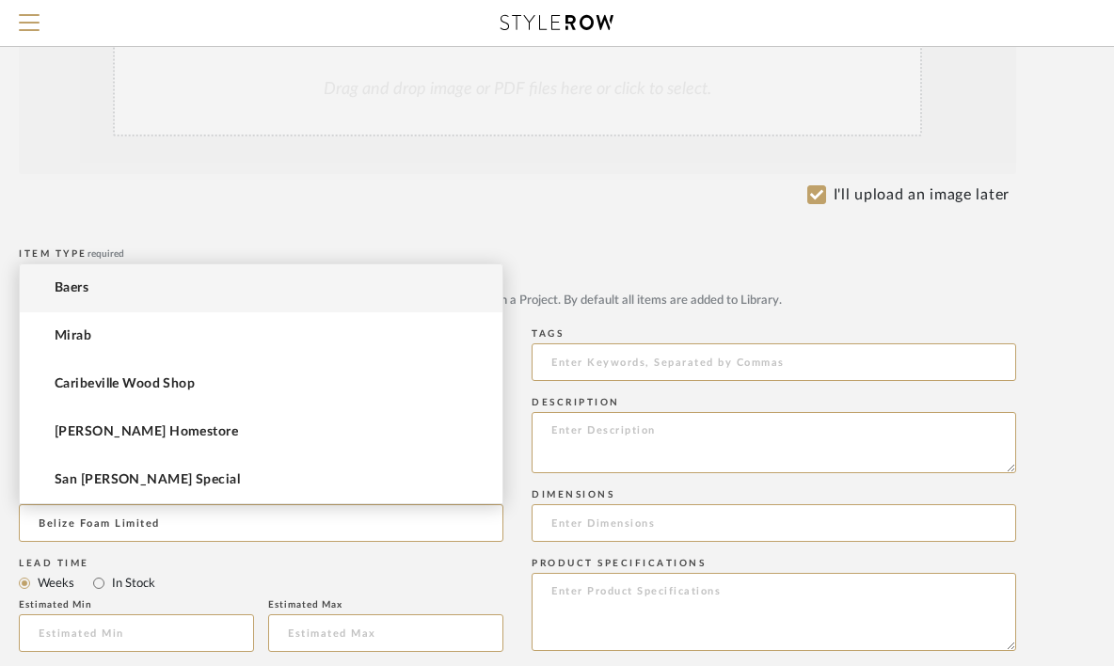
type input "Belize Foam Limited"
click at [173, 586] on mat-radio-group "Weeks In Stock" at bounding box center [261, 583] width 484 height 24
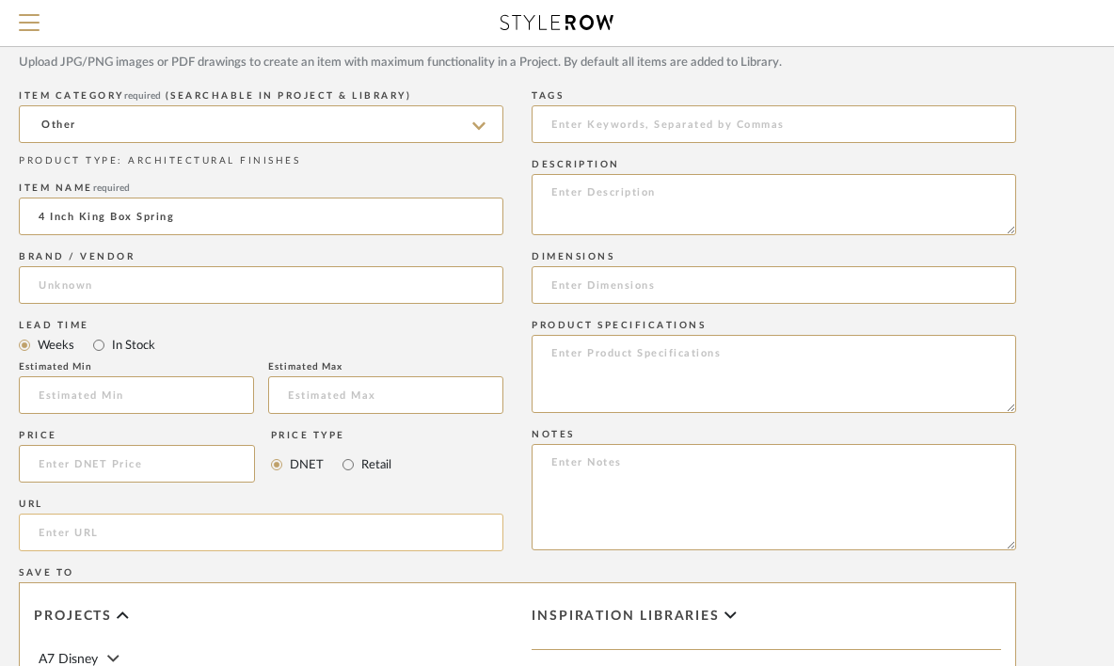
scroll to position [572, 160]
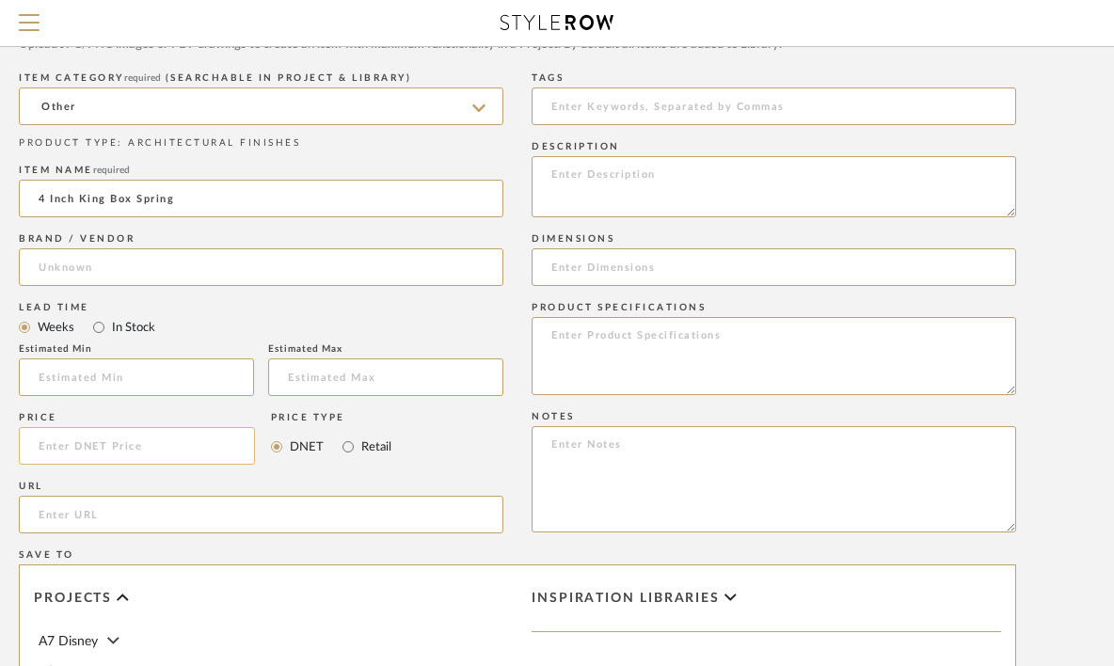
click at [56, 447] on input at bounding box center [137, 446] width 236 height 38
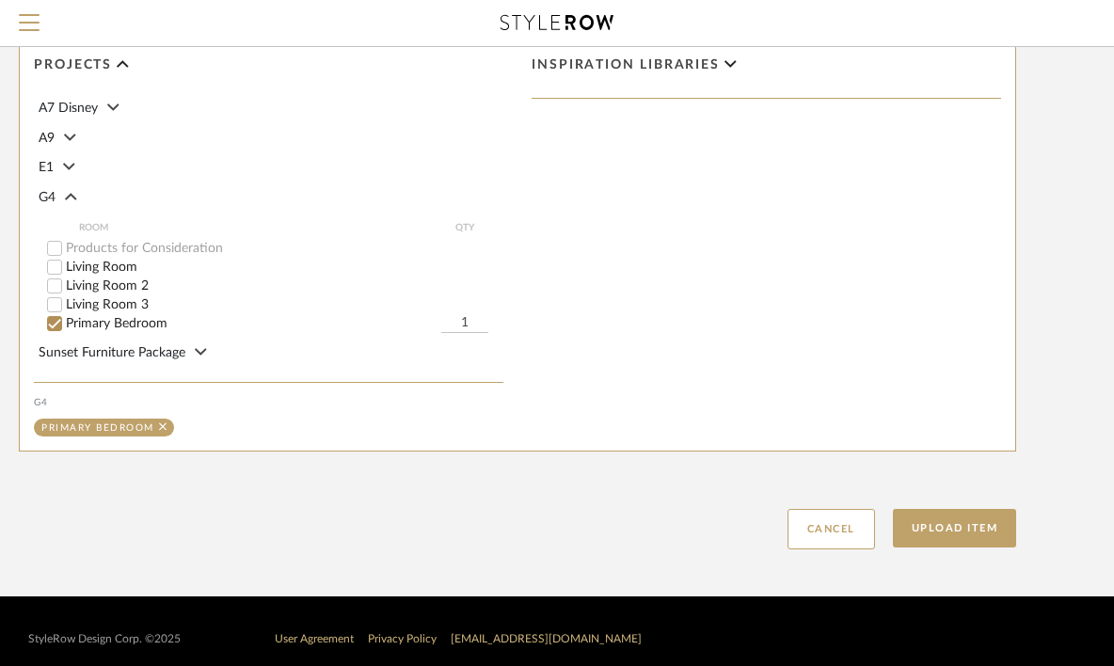
scroll to position [1115, 160]
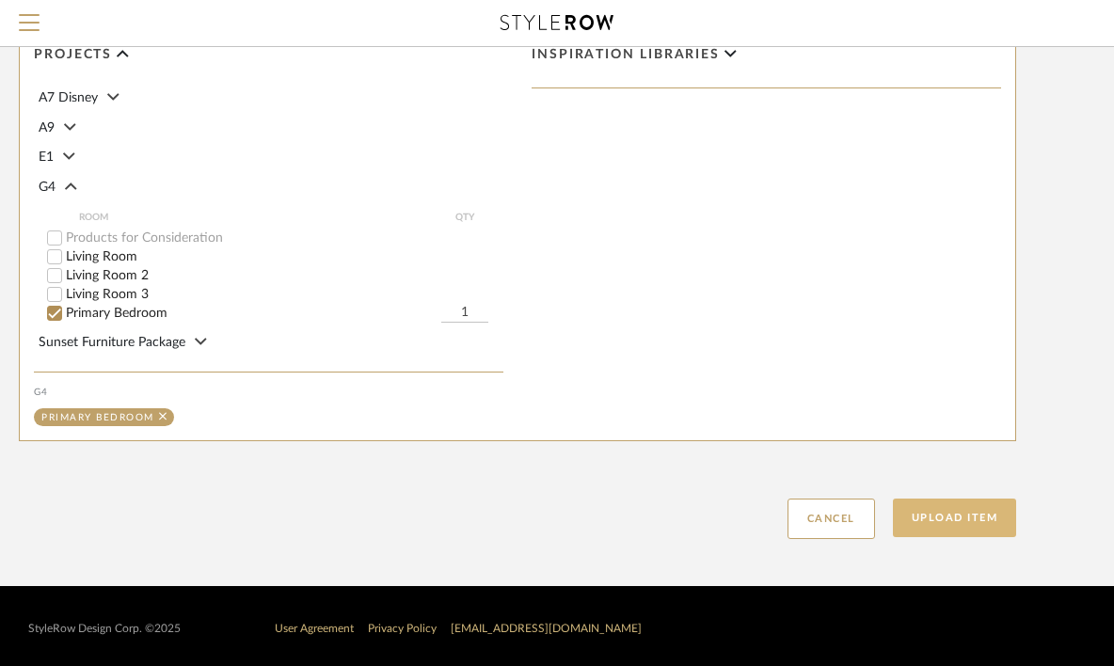
type input "$302.50"
click at [919, 523] on button "Upload Item" at bounding box center [955, 517] width 124 height 39
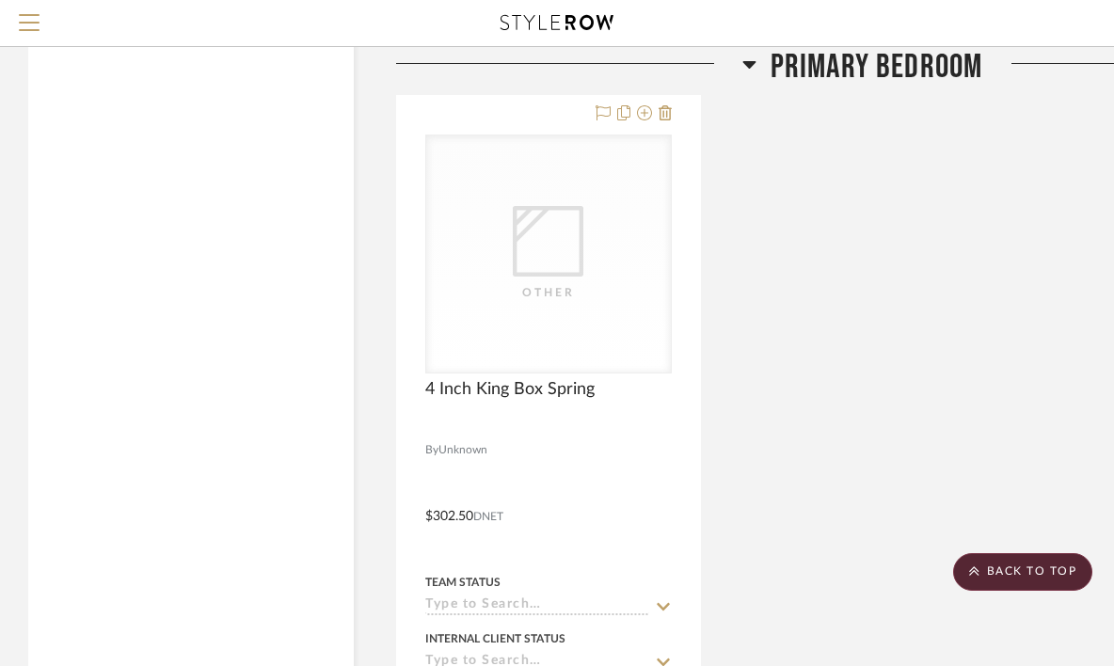
scroll to position [3940, 0]
